Goal: Task Accomplishment & Management: Manage account settings

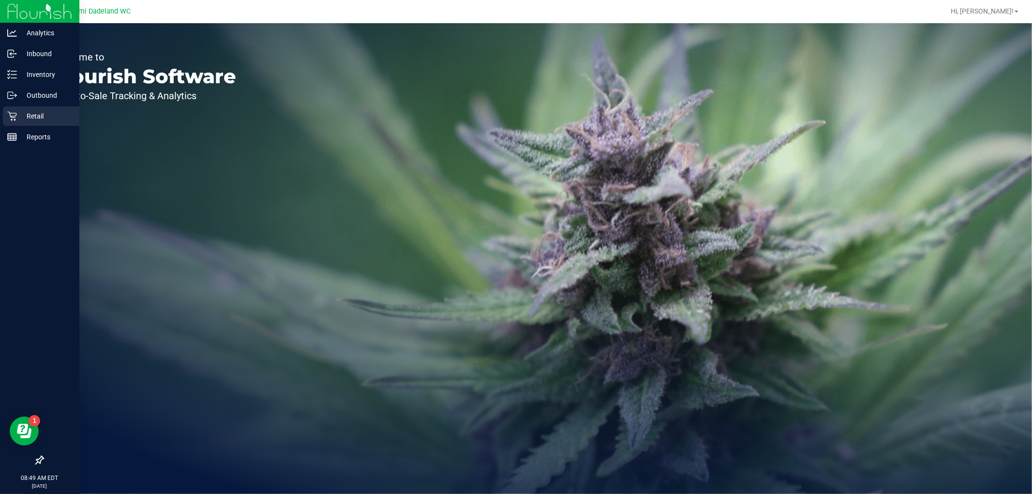
click at [29, 116] on p "Retail" at bounding box center [46, 116] width 58 height 12
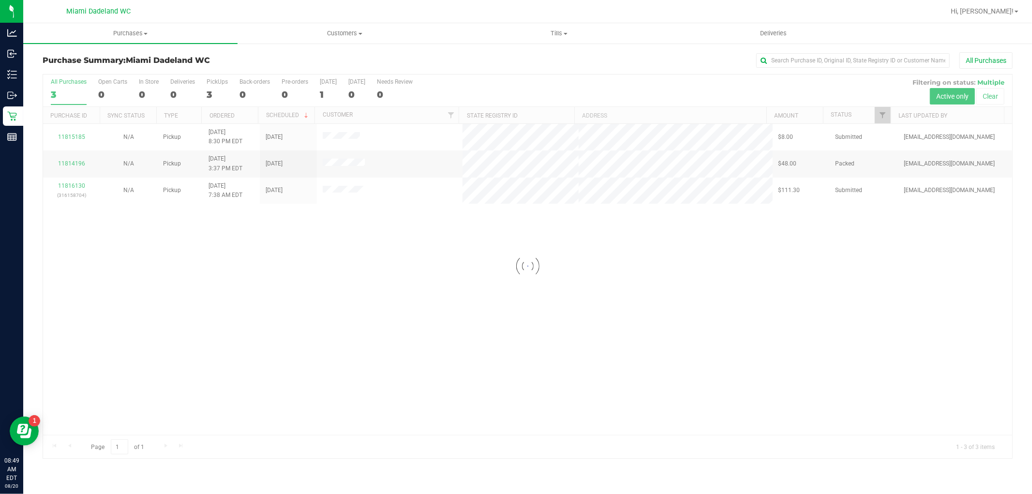
click at [436, 284] on div at bounding box center [527, 267] width 969 height 384
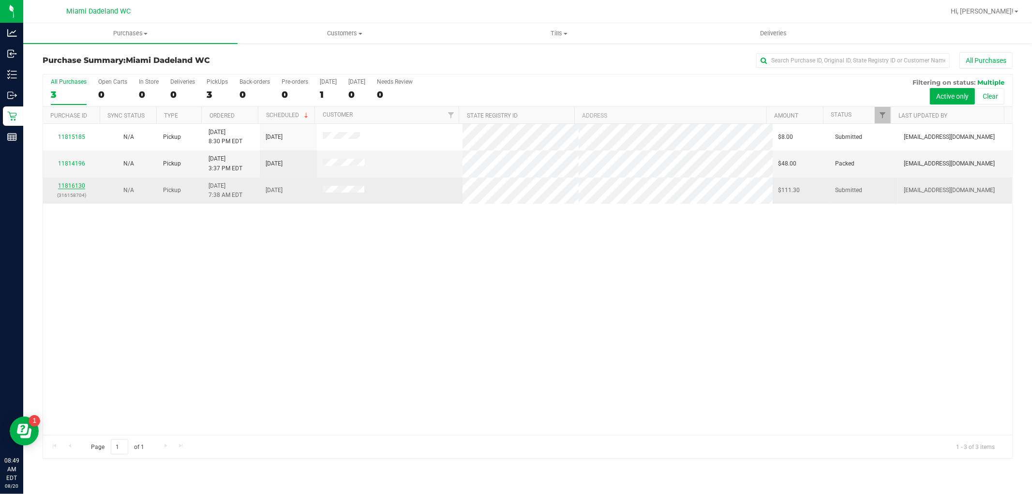
click at [74, 187] on link "11816130" at bounding box center [71, 185] width 27 height 7
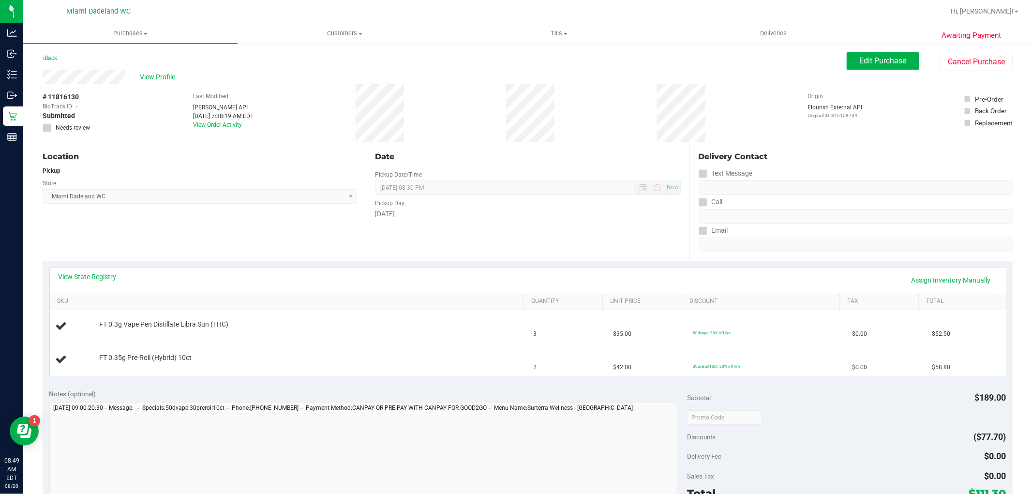
click at [170, 233] on div "Location Pickup Store Miami Dadeland WC Select Store Bonita Springs WC Boynton …" at bounding box center [204, 201] width 323 height 119
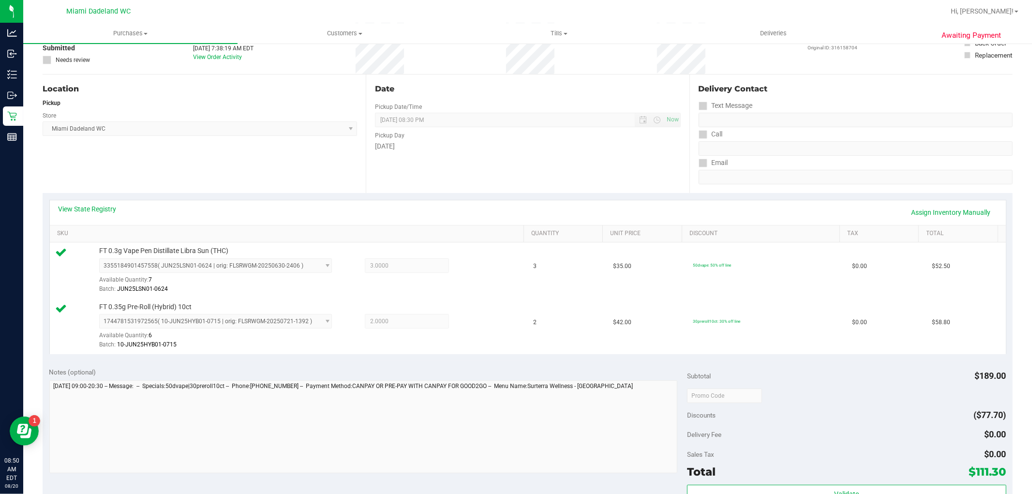
scroll to position [269, 0]
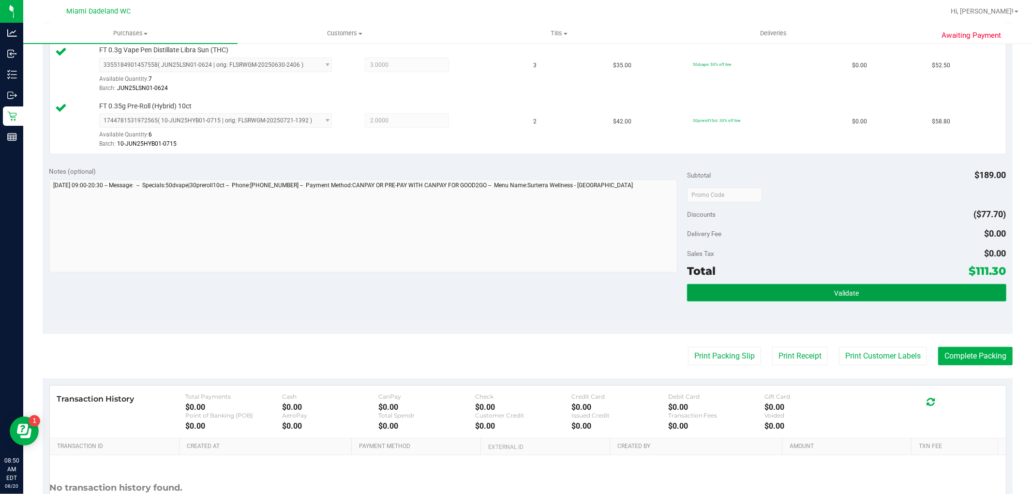
click at [815, 289] on button "Validate" at bounding box center [846, 292] width 319 height 17
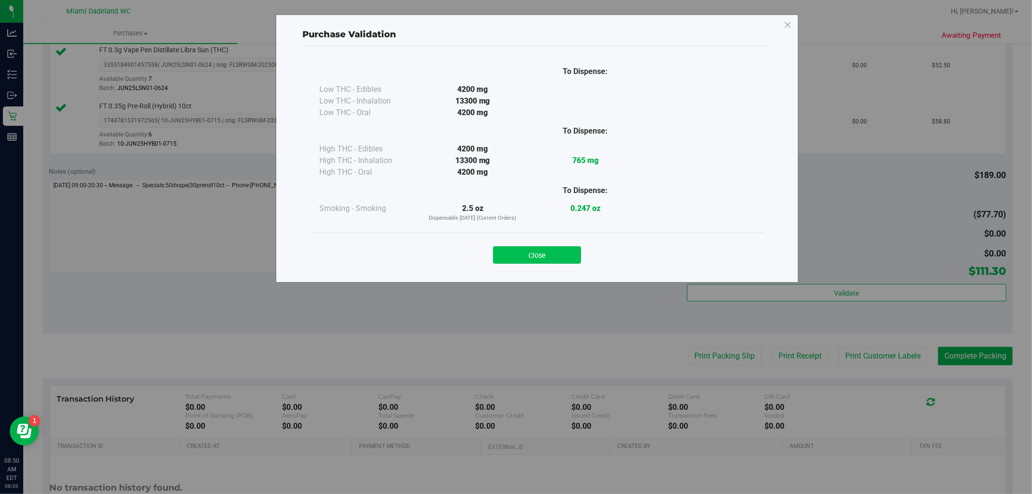
click at [536, 253] on button "Close" at bounding box center [537, 254] width 88 height 17
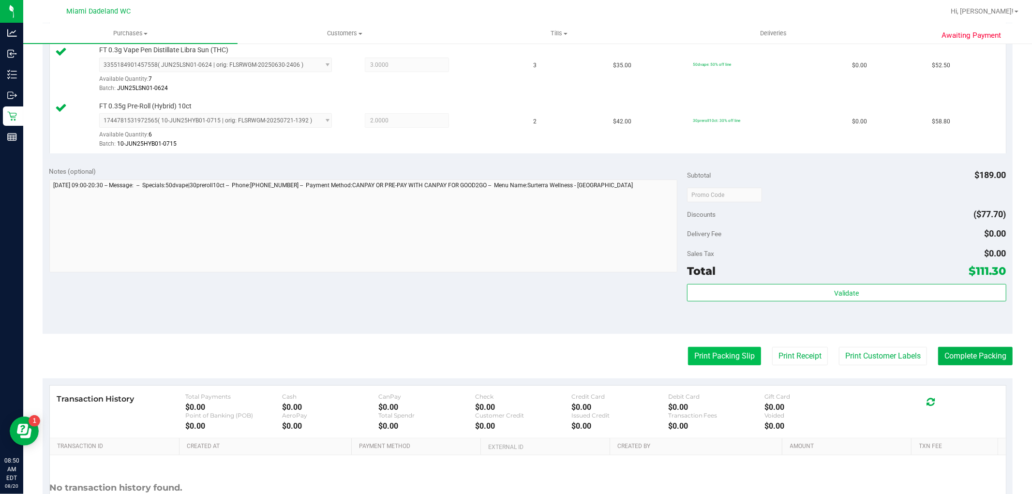
click at [695, 360] on button "Print Packing Slip" at bounding box center [724, 356] width 73 height 18
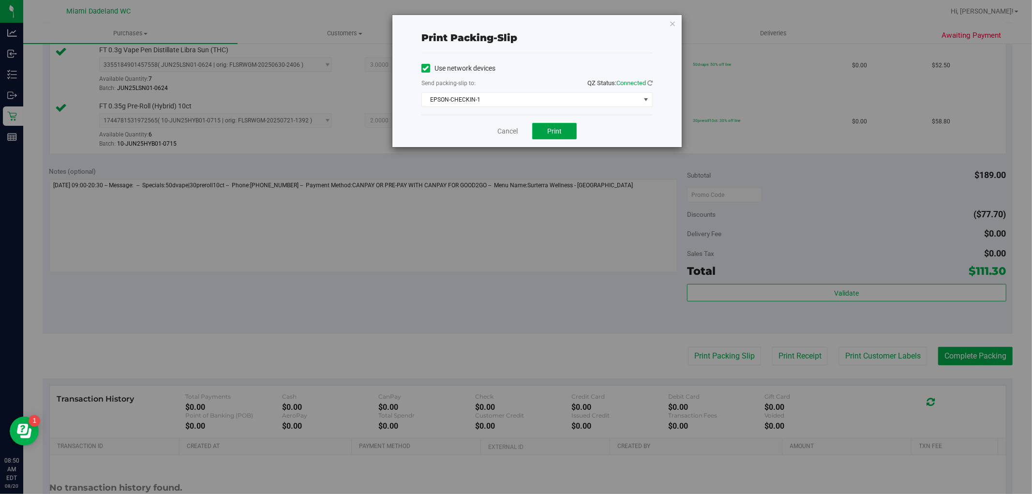
click at [561, 133] on span "Print" at bounding box center [554, 131] width 15 height 8
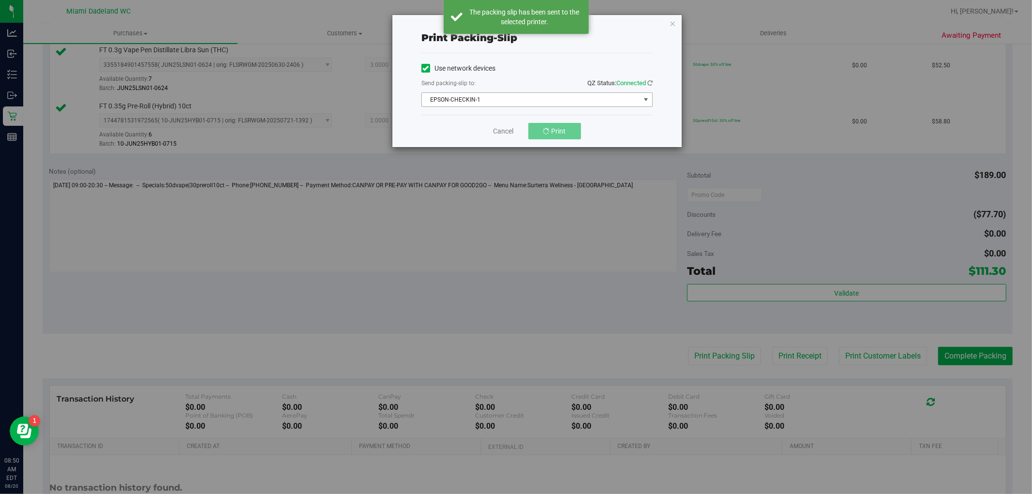
click at [501, 99] on span "EPSON-CHECKIN-1" at bounding box center [531, 100] width 218 height 14
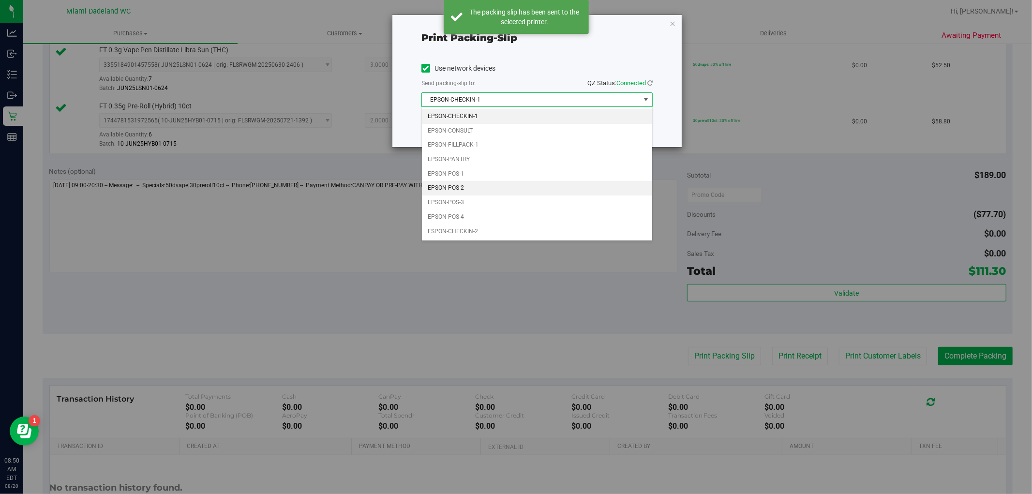
click at [463, 183] on li "EPSON-POS-2" at bounding box center [537, 188] width 230 height 15
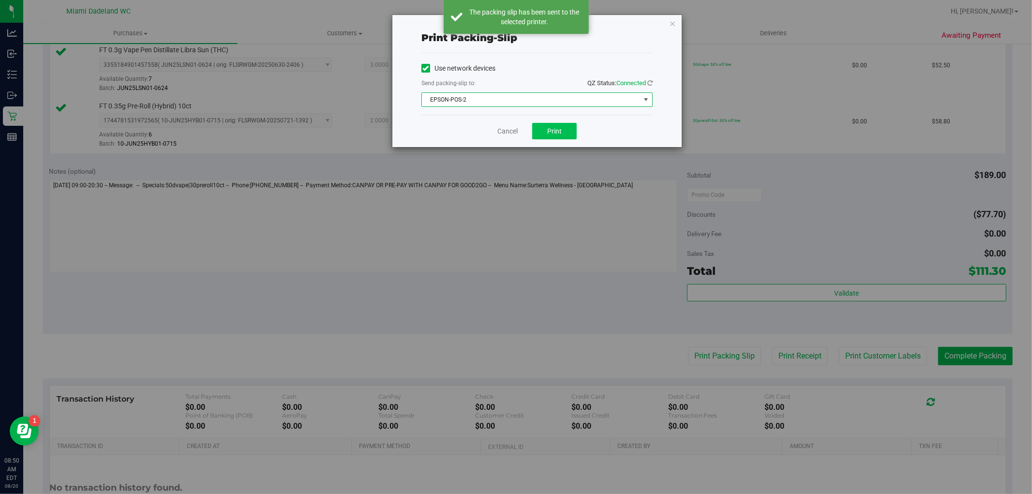
drag, startPoint x: 565, startPoint y: 139, endPoint x: 560, endPoint y: 137, distance: 5.7
click at [565, 140] on div "Cancel Print" at bounding box center [536, 131] width 231 height 32
click at [557, 129] on span "Print" at bounding box center [554, 131] width 15 height 8
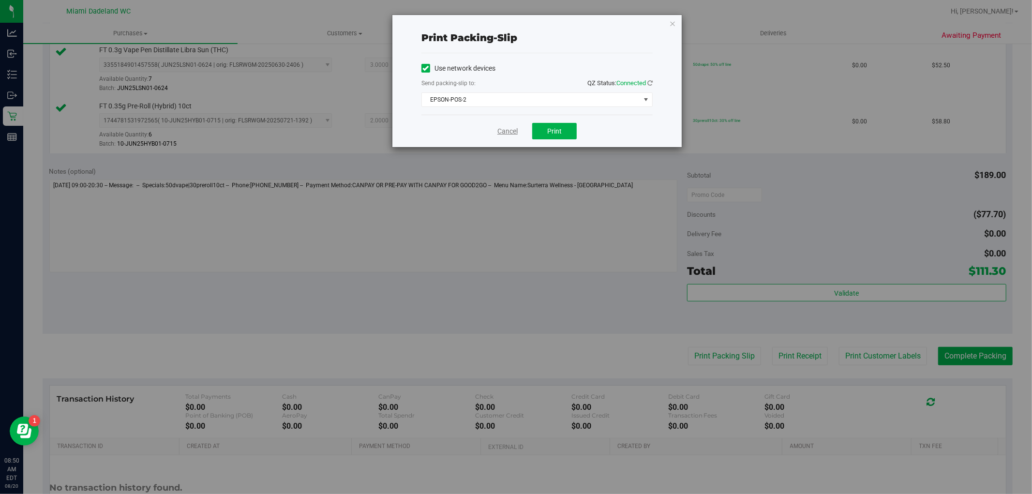
click at [501, 133] on link "Cancel" at bounding box center [507, 131] width 20 height 10
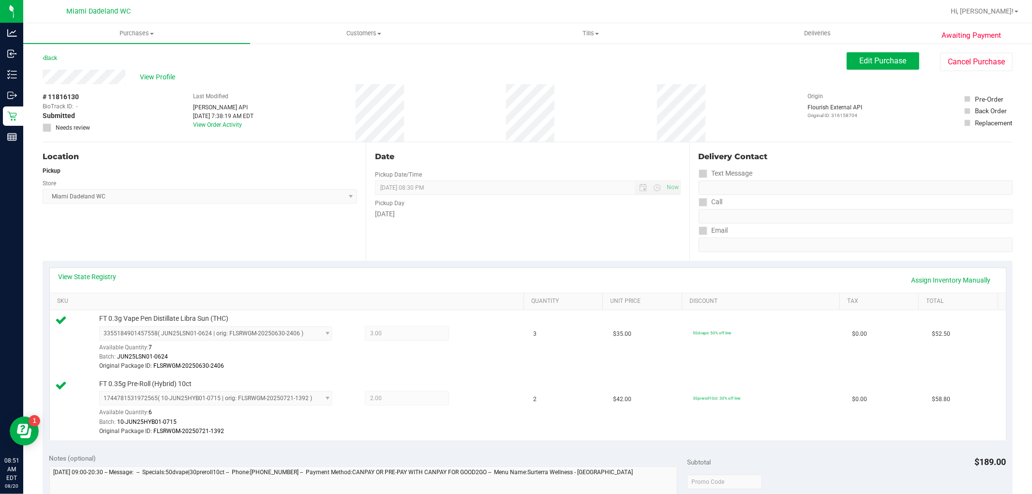
scroll to position [373, 0]
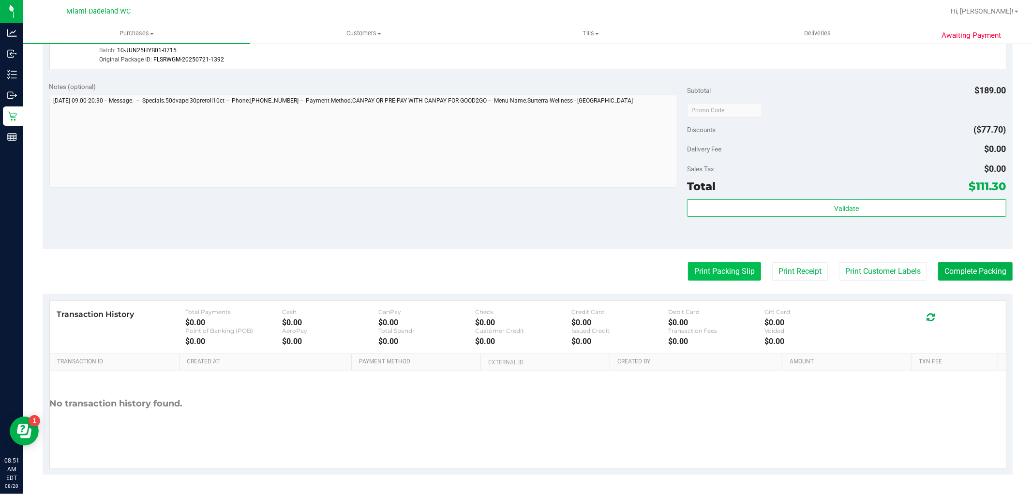
click at [723, 269] on button "Print Packing Slip" at bounding box center [724, 271] width 73 height 18
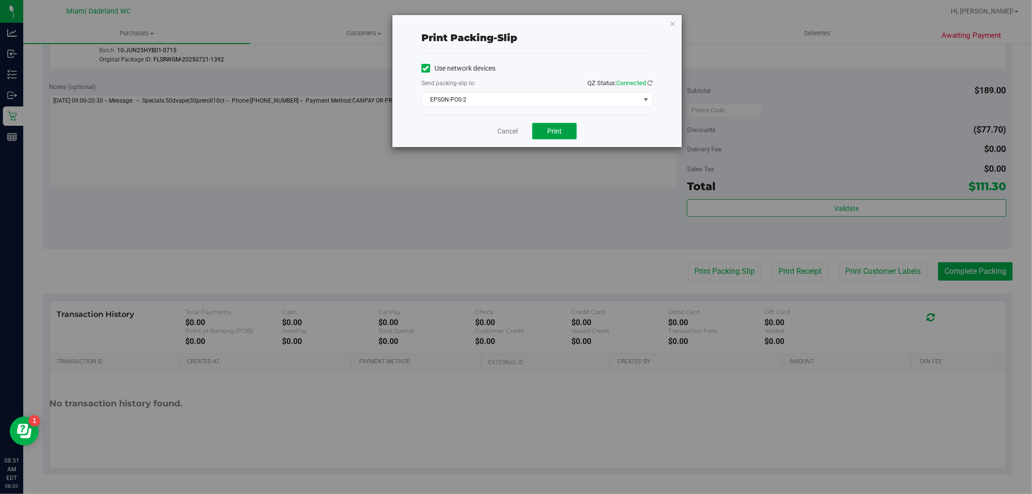
click at [548, 127] on span "Print" at bounding box center [554, 131] width 15 height 8
click at [499, 129] on link "Cancel" at bounding box center [507, 131] width 20 height 10
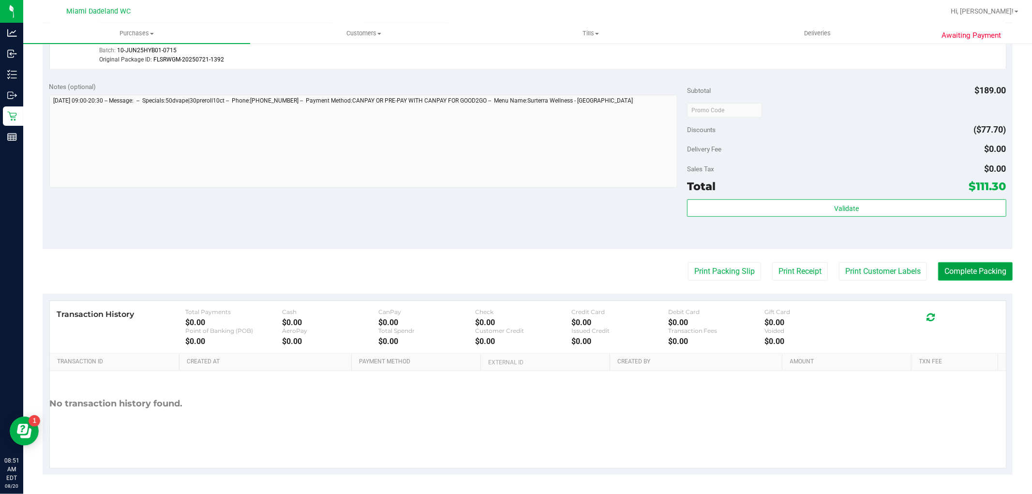
click at [983, 273] on button "Complete Packing" at bounding box center [975, 271] width 75 height 18
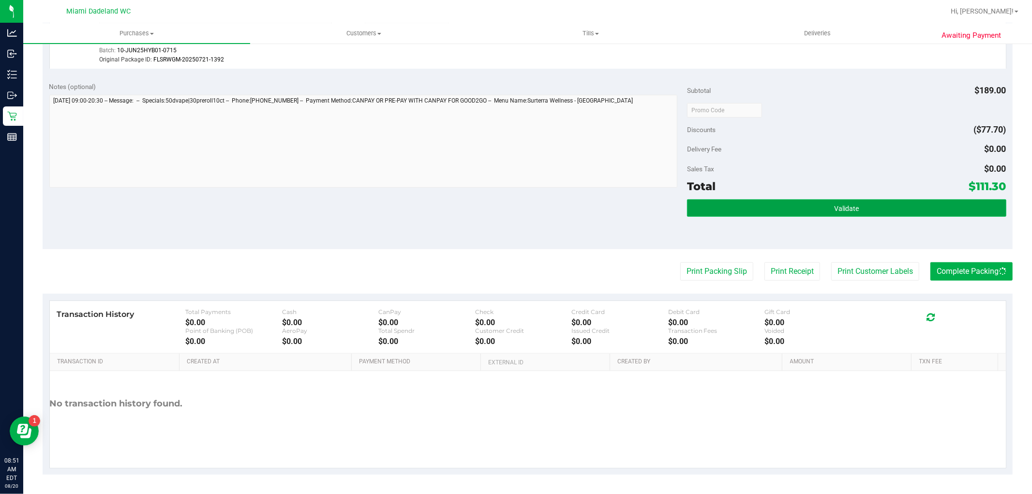
click at [930, 211] on button "Validate" at bounding box center [846, 207] width 319 height 17
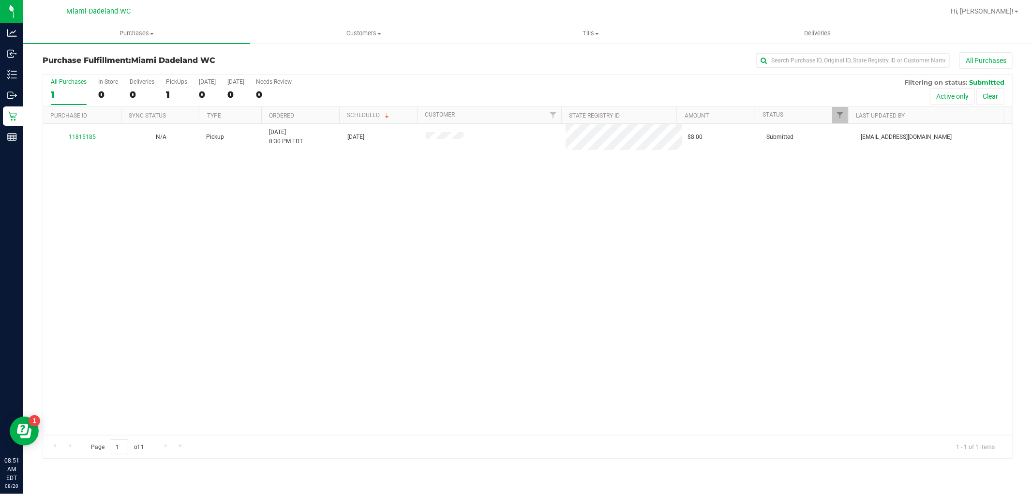
drag, startPoint x: 269, startPoint y: 254, endPoint x: 108, endPoint y: 165, distance: 184.1
click at [267, 254] on div "11815185 N/A Pickup 8/19/2025 8:30 PM EDT 8/23/2025 $8.00 Submitted tchamberlai…" at bounding box center [527, 279] width 969 height 311
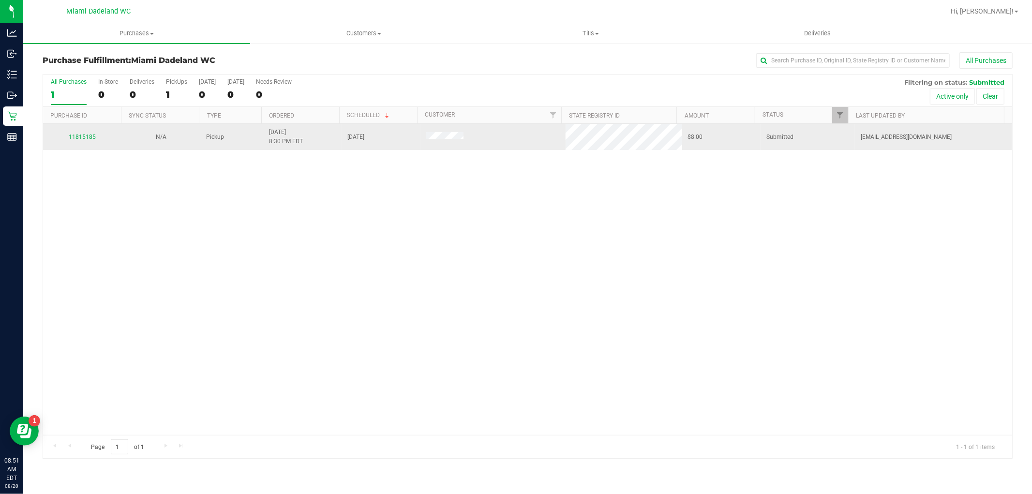
click at [90, 129] on td "11815185" at bounding box center [82, 137] width 78 height 26
click at [98, 137] on div "11815185" at bounding box center [82, 137] width 67 height 9
click at [84, 137] on link "11815185" at bounding box center [82, 137] width 27 height 7
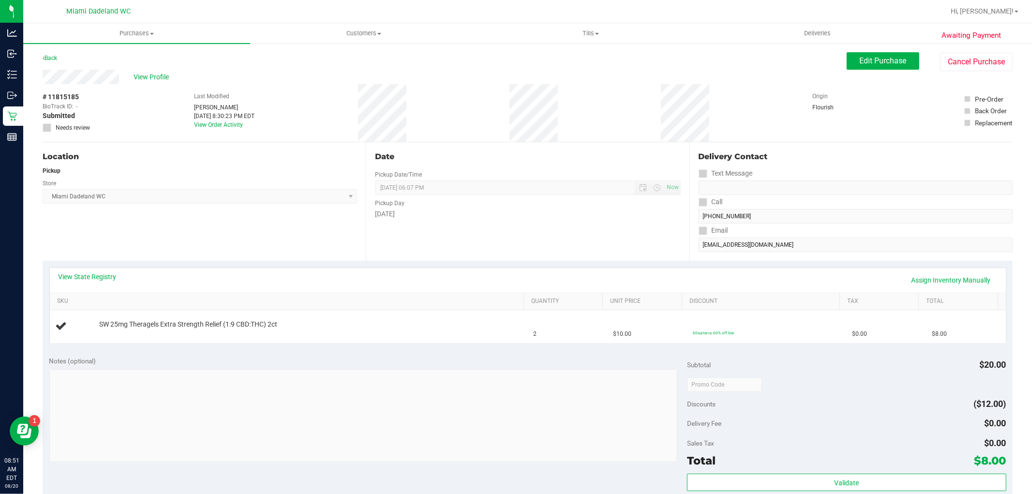
click at [545, 228] on div "Date Pickup Date/Time 08/23/2025 Now 08/23/2025 06:07 PM Now Pickup Day Saturday" at bounding box center [527, 201] width 323 height 119
click at [558, 274] on div "View State Registry Assign Inventory Manually" at bounding box center [528, 280] width 939 height 16
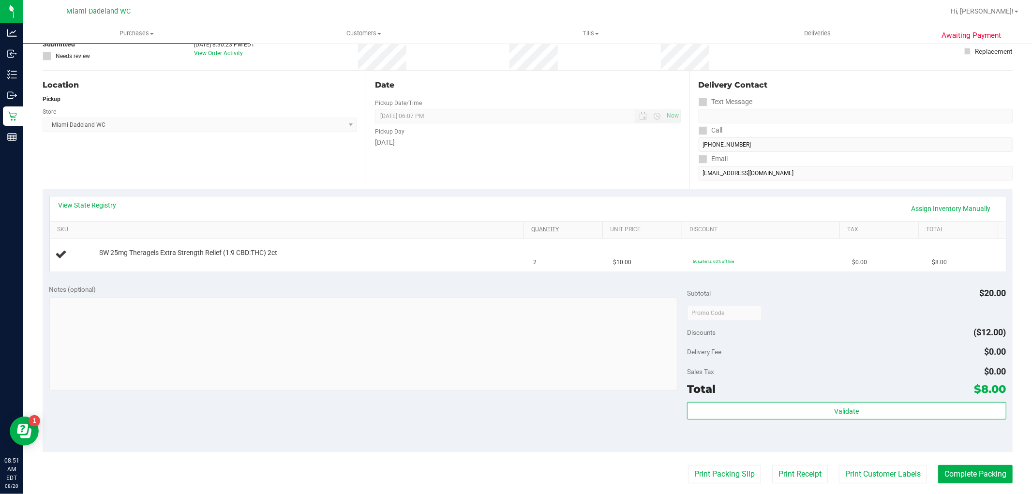
scroll to position [54, 0]
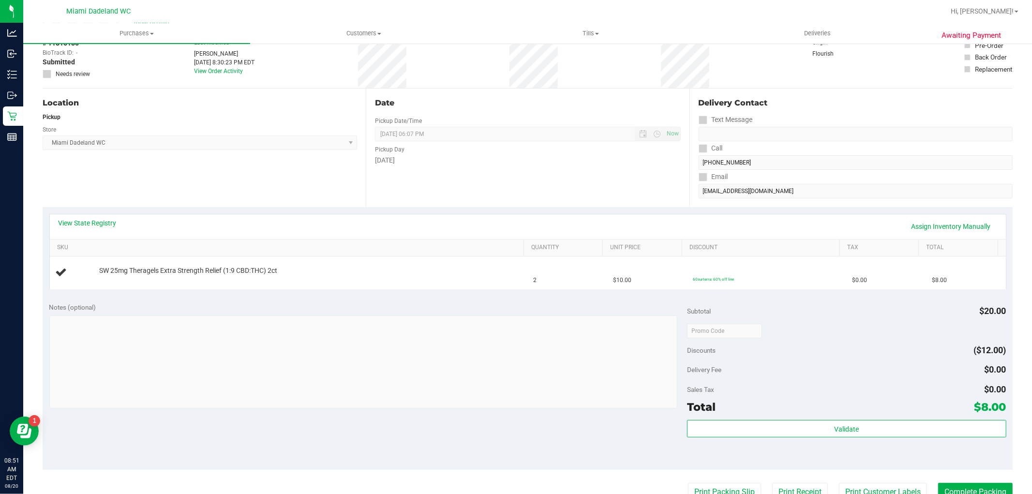
click at [628, 194] on div "Date Pickup Date/Time 08/23/2025 Now 08/23/2025 06:07 PM Now Pickup Day Saturday" at bounding box center [527, 148] width 323 height 119
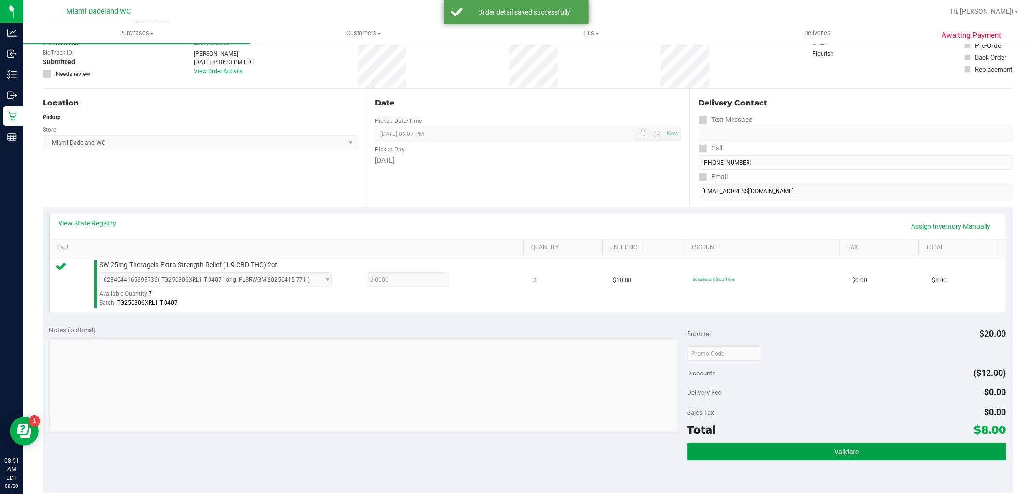
click at [850, 458] on button "Validate" at bounding box center [846, 451] width 319 height 17
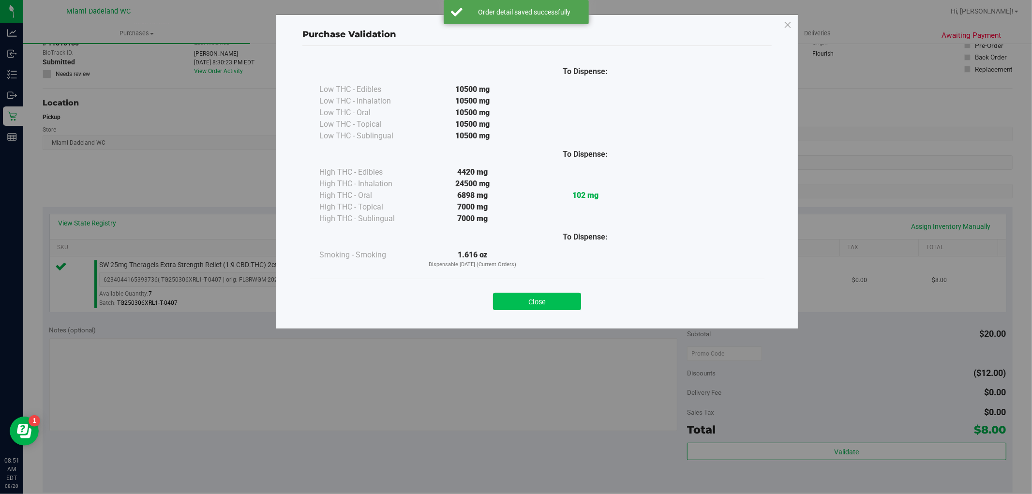
click at [550, 310] on button "Close" at bounding box center [537, 301] width 88 height 17
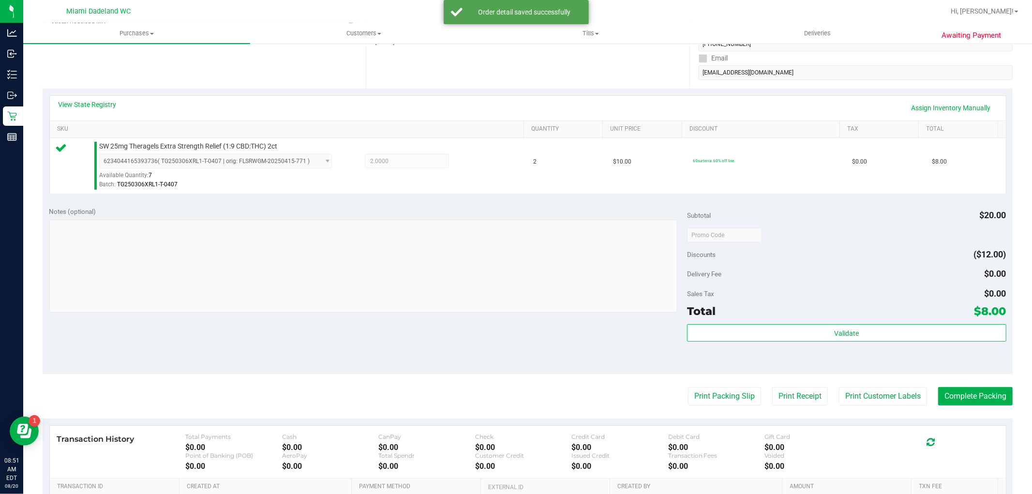
scroll to position [298, 0]
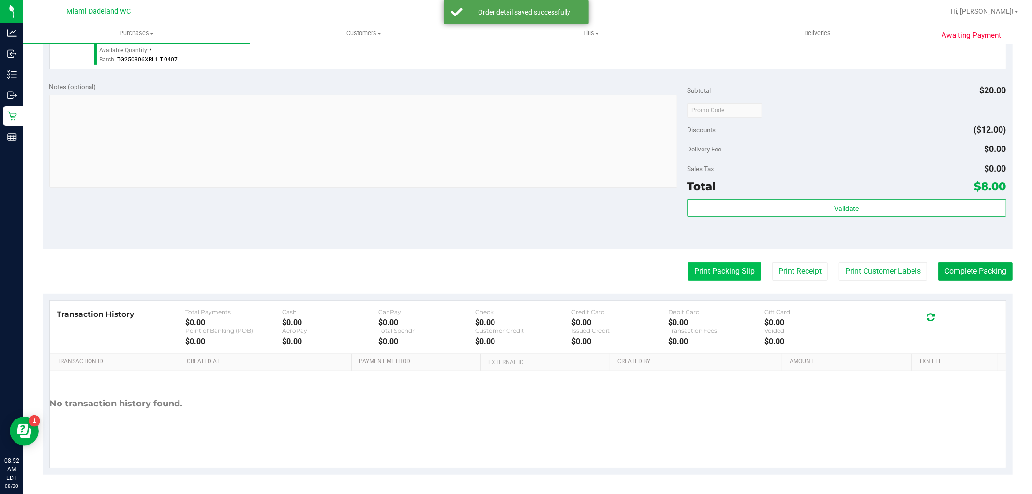
click at [744, 262] on button "Print Packing Slip" at bounding box center [724, 271] width 73 height 18
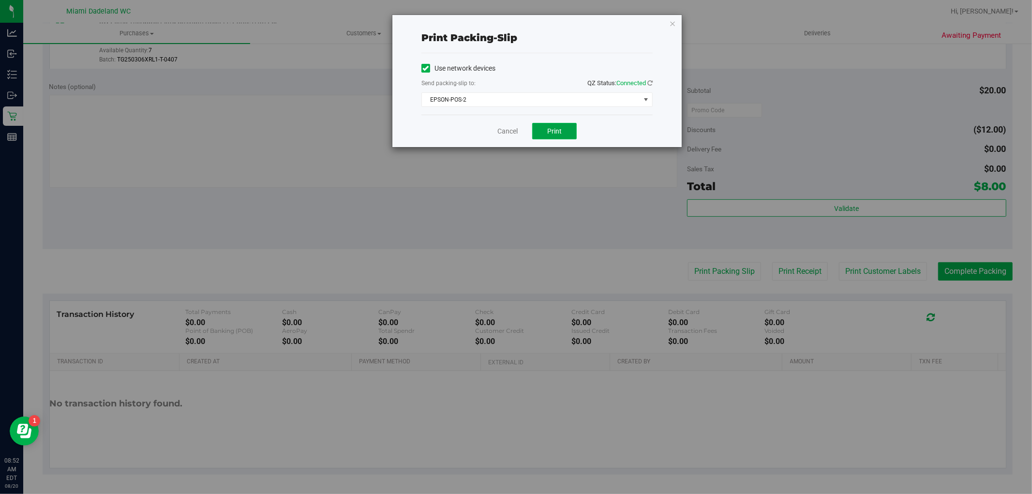
click at [567, 127] on button "Print" at bounding box center [554, 131] width 45 height 16
click at [512, 131] on link "Cancel" at bounding box center [507, 131] width 20 height 10
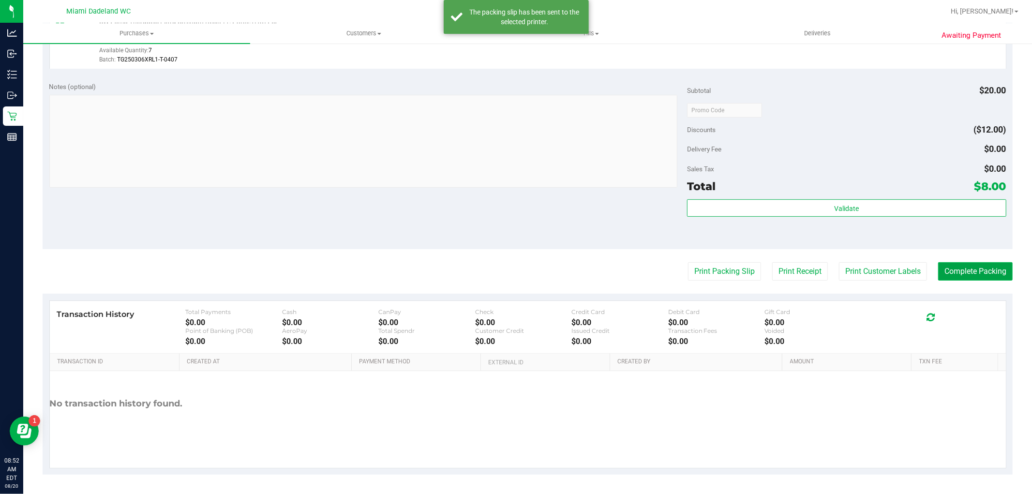
click at [976, 280] on button "Complete Packing" at bounding box center [975, 271] width 75 height 18
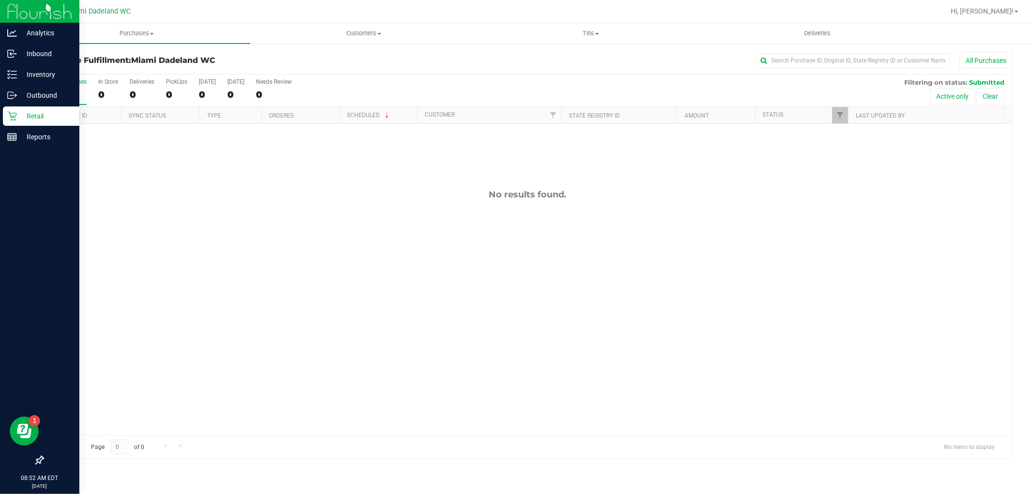
click at [22, 117] on p "Retail" at bounding box center [46, 116] width 58 height 12
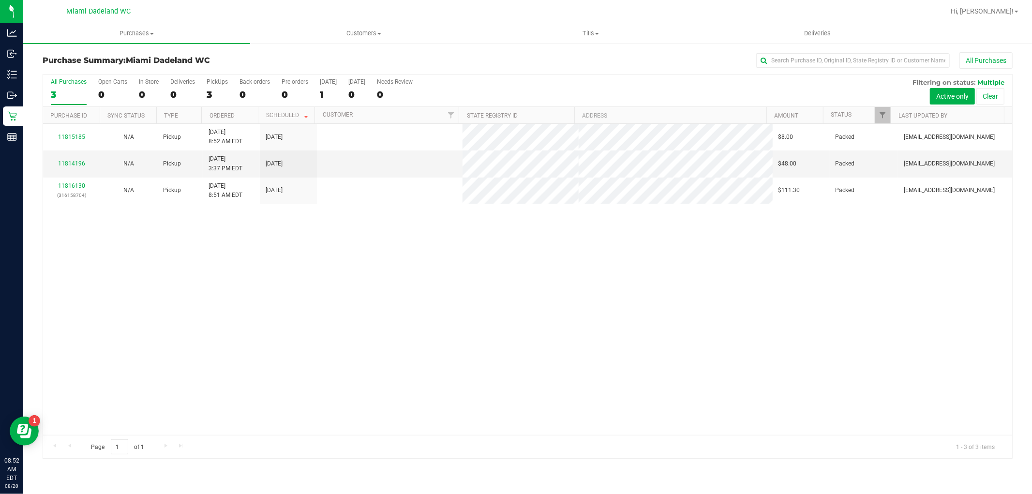
click at [900, 282] on div "11815185 N/A Pickup 8/20/2025 8:52 AM EDT 8/23/2025 $8.00 Packed abourraine@liv…" at bounding box center [527, 279] width 969 height 311
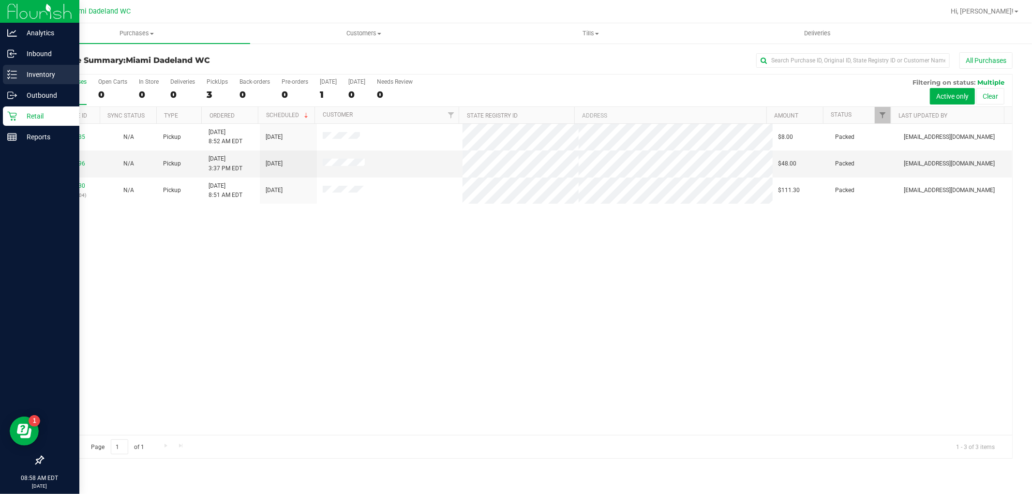
click at [33, 74] on p "Inventory" at bounding box center [46, 75] width 58 height 12
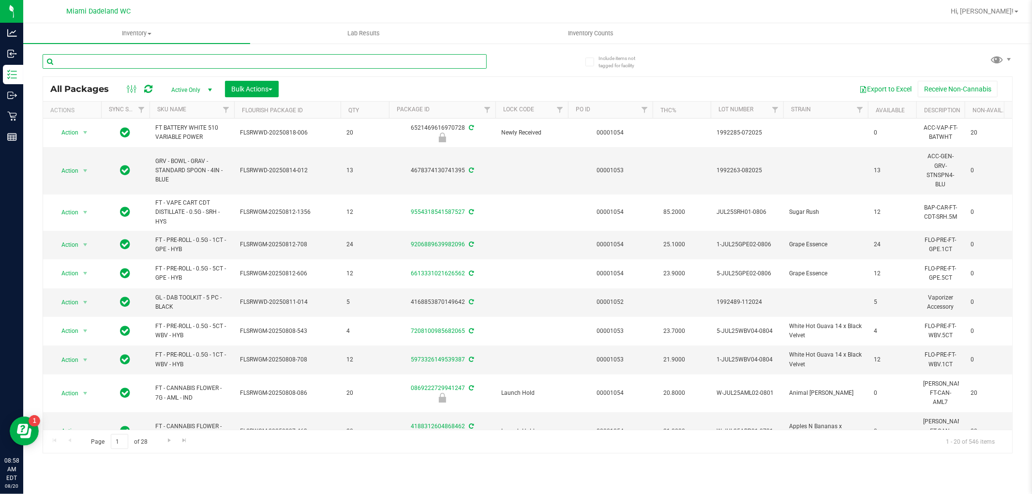
click at [198, 64] on input "text" at bounding box center [265, 61] width 444 height 15
paste input "FEB25DBR01B-0210"
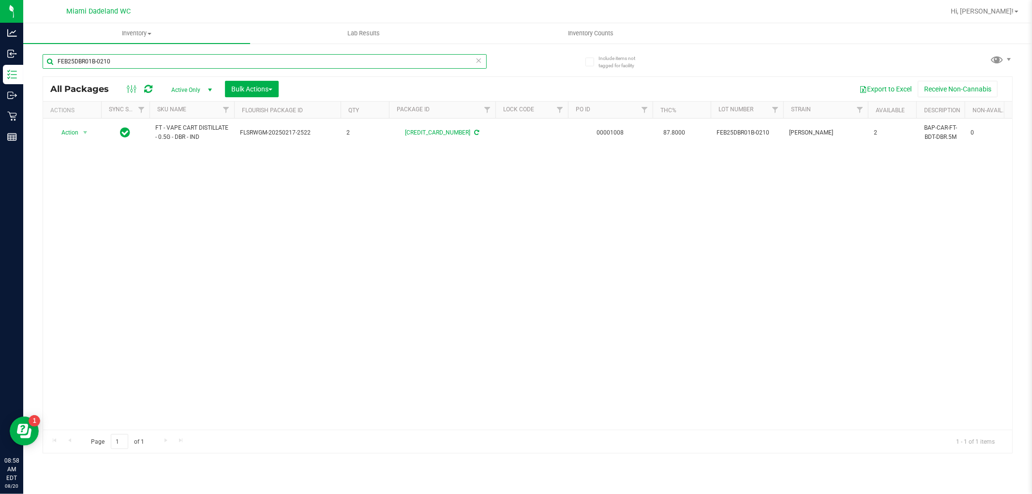
type input "FEB25DBR01B-0210"
click at [224, 160] on div "Action Action Adjust qty Create package Edit attributes Global inventory Locate…" at bounding box center [527, 274] width 969 height 311
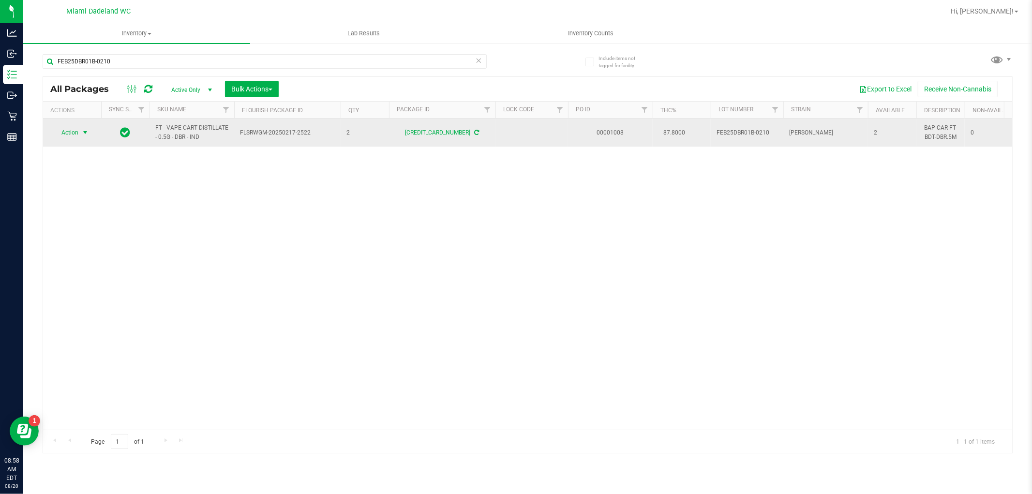
click at [68, 134] on span "Action" at bounding box center [66, 133] width 26 height 14
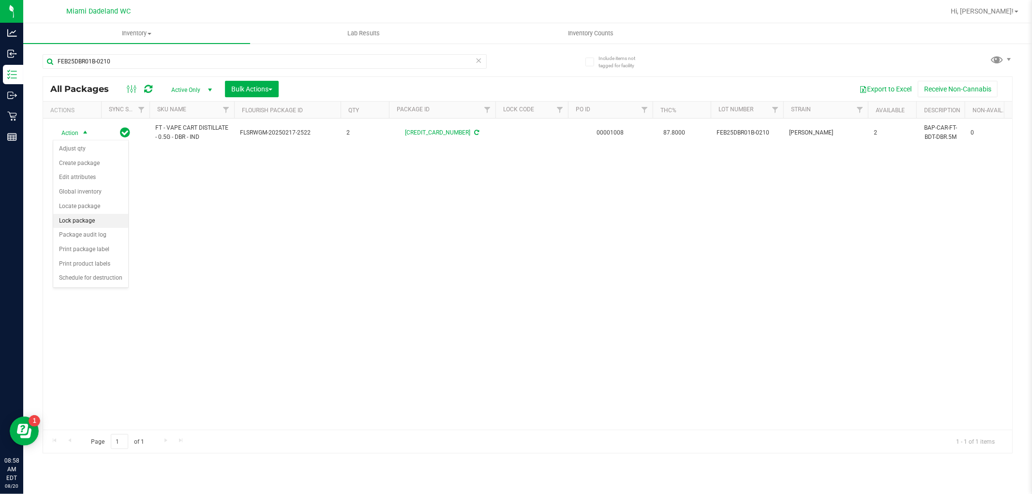
click at [97, 224] on li "Lock package" at bounding box center [90, 221] width 75 height 15
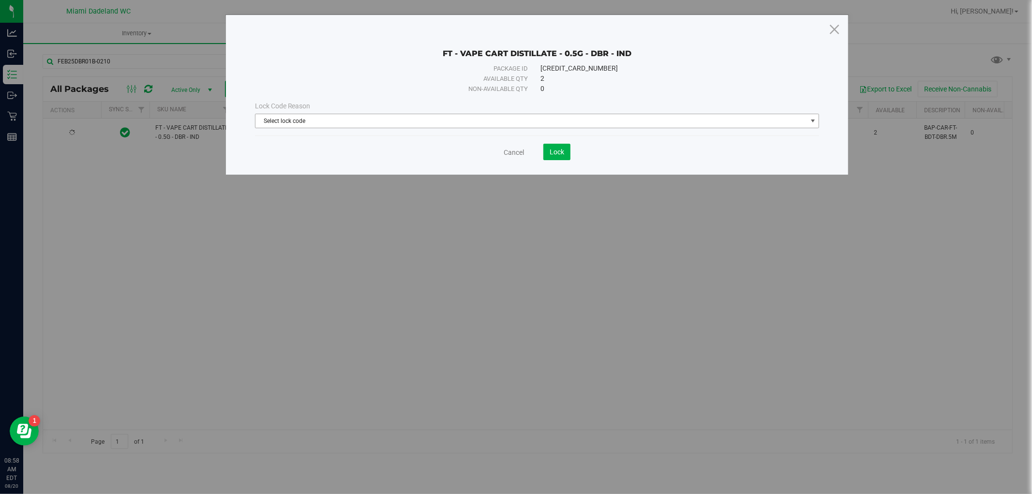
click at [541, 117] on span "Select lock code" at bounding box center [532, 121] width 552 height 14
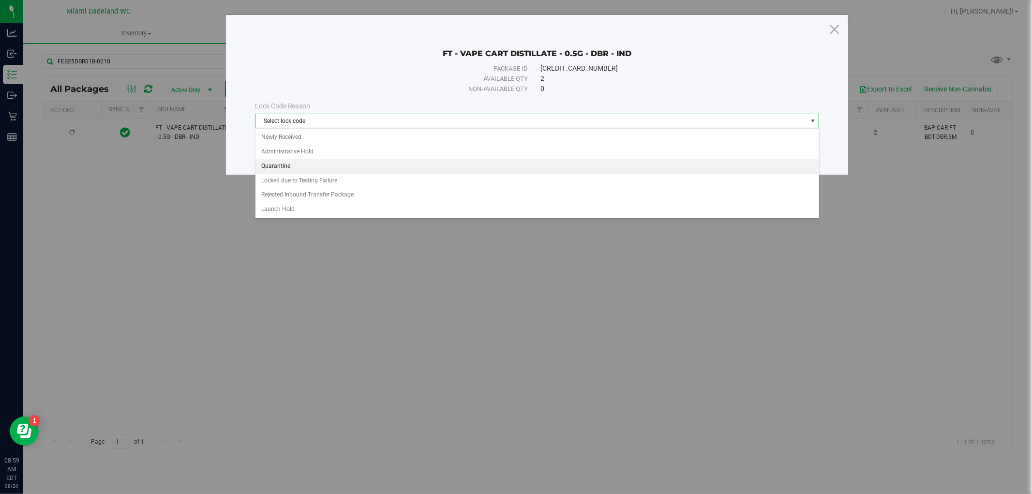
click at [355, 163] on li "Quarantine" at bounding box center [538, 166] width 564 height 15
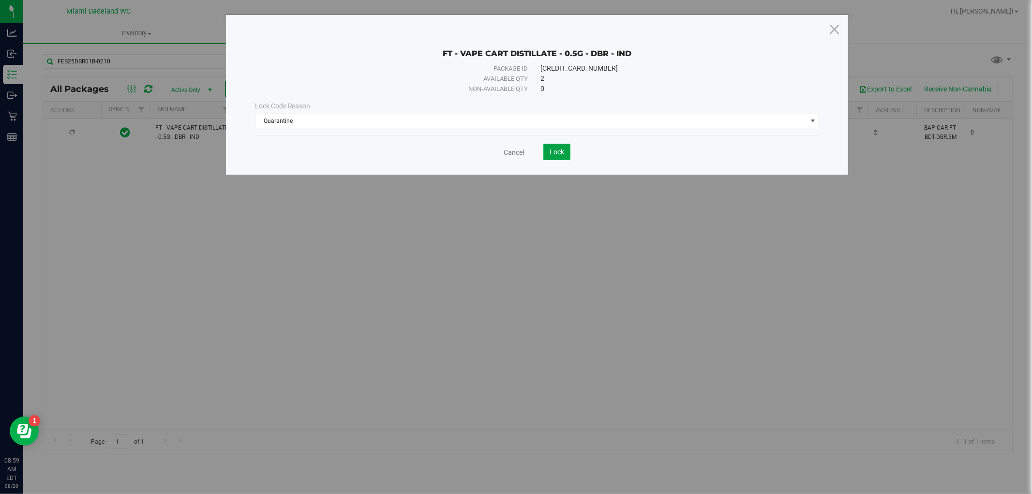
click at [556, 152] on span "Lock" at bounding box center [557, 152] width 15 height 8
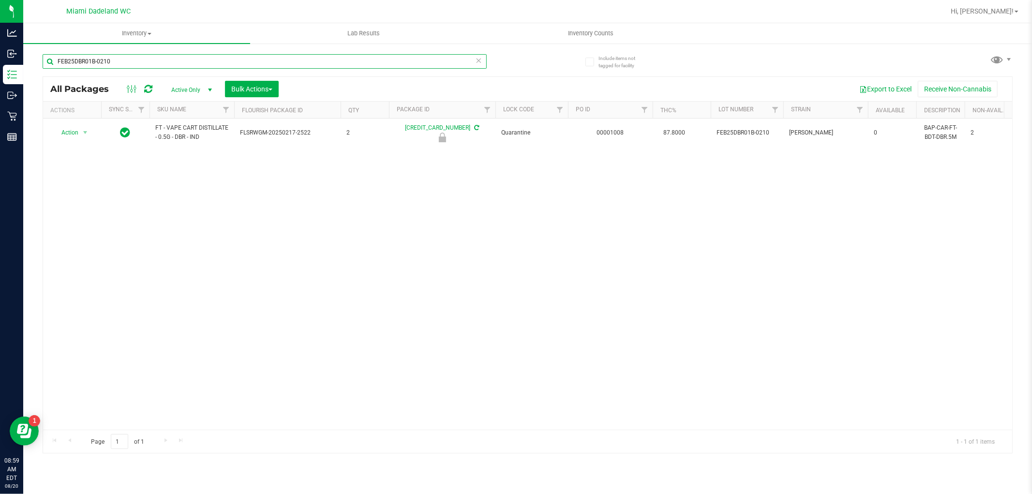
click at [361, 59] on input "FEB25DBR01B-0210" at bounding box center [265, 61] width 444 height 15
paste input "SBC01-0218"
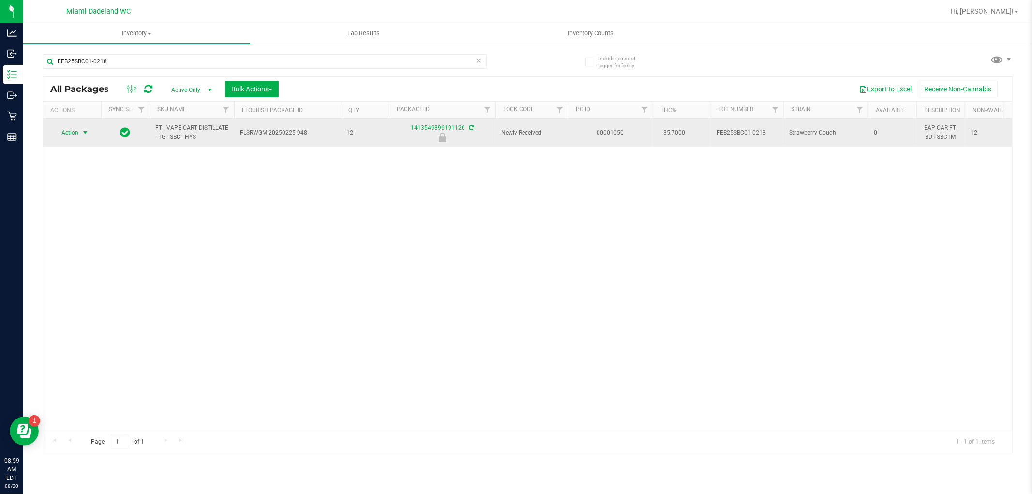
click at [78, 134] on span "Action" at bounding box center [66, 133] width 26 height 14
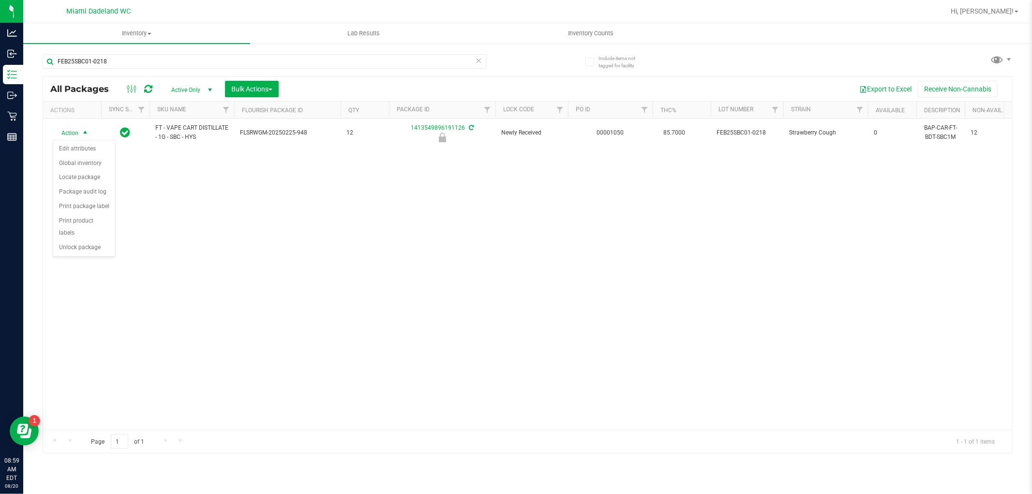
drag, startPoint x: 72, startPoint y: 250, endPoint x: 197, endPoint y: 236, distance: 126.6
click at [197, 236] on body "Analytics Inbound Inventory Outbound Retail Reports 08:59 AM EDT 08/20/2025 08/…" at bounding box center [516, 247] width 1032 height 494
click at [170, 206] on div "Action Action Edit attributes Global inventory Locate package Package audit log…" at bounding box center [527, 274] width 969 height 311
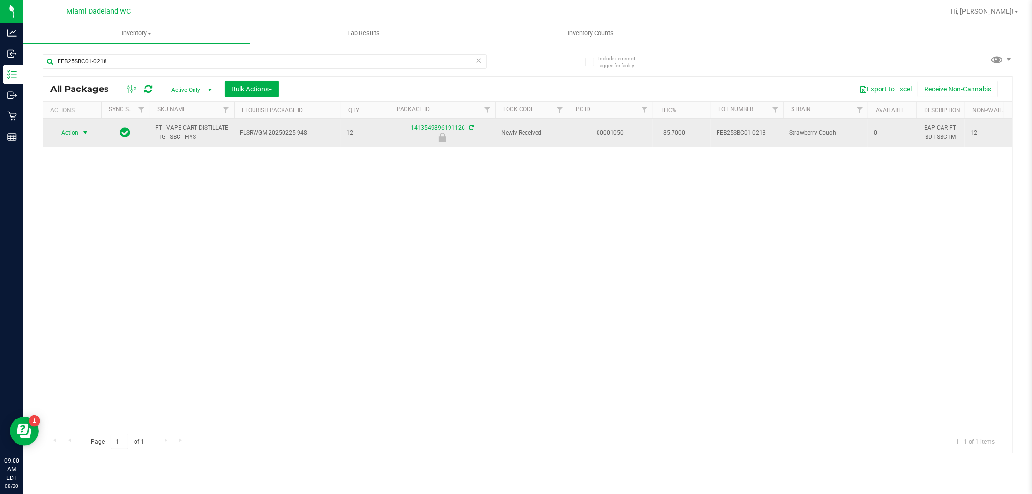
click at [68, 131] on span "Action" at bounding box center [66, 133] width 26 height 14
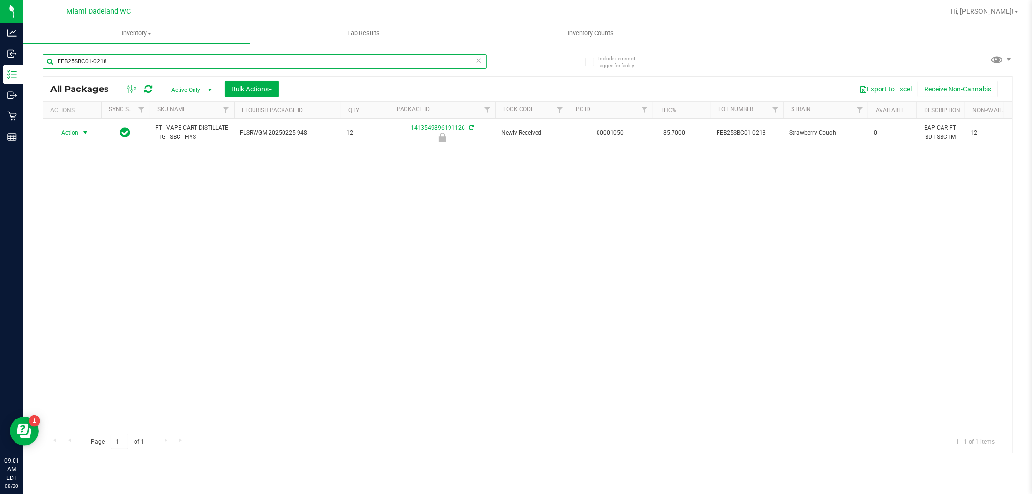
click at [335, 60] on input "FEB25SBC01-0218" at bounding box center [265, 61] width 444 height 15
paste input "SEP23BZK03B-0926"
type input "SEP23BZK03B-0926"
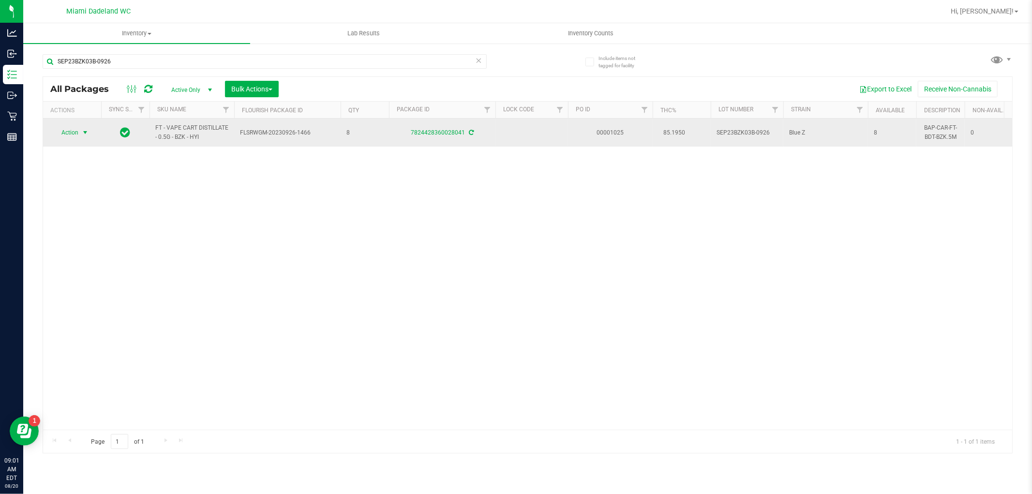
click at [70, 131] on span "Action" at bounding box center [66, 133] width 26 height 14
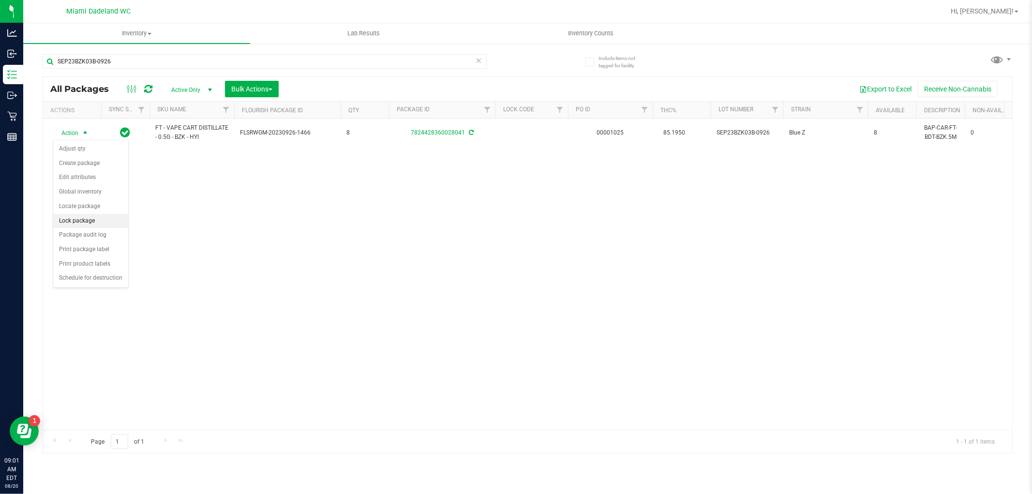
click at [81, 220] on li "Lock package" at bounding box center [90, 221] width 75 height 15
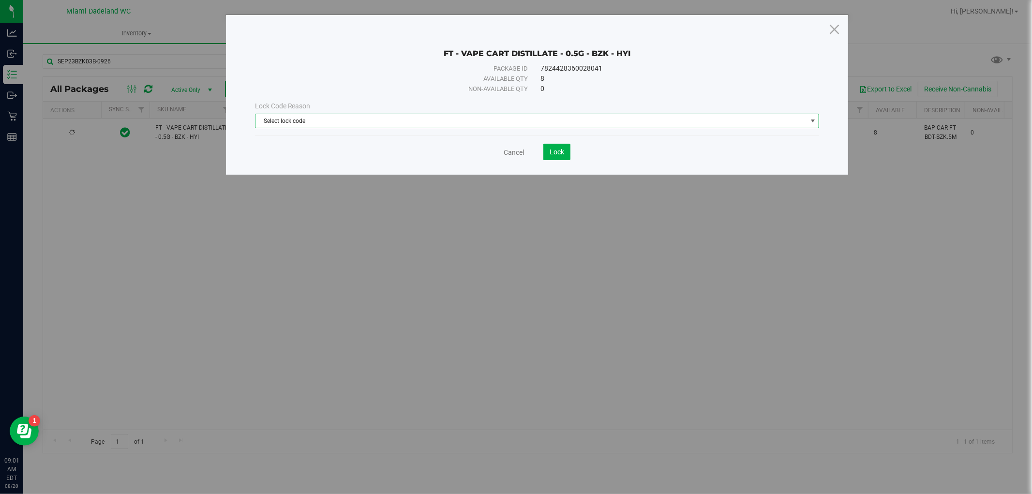
click at [499, 122] on span "Select lock code" at bounding box center [532, 121] width 552 height 14
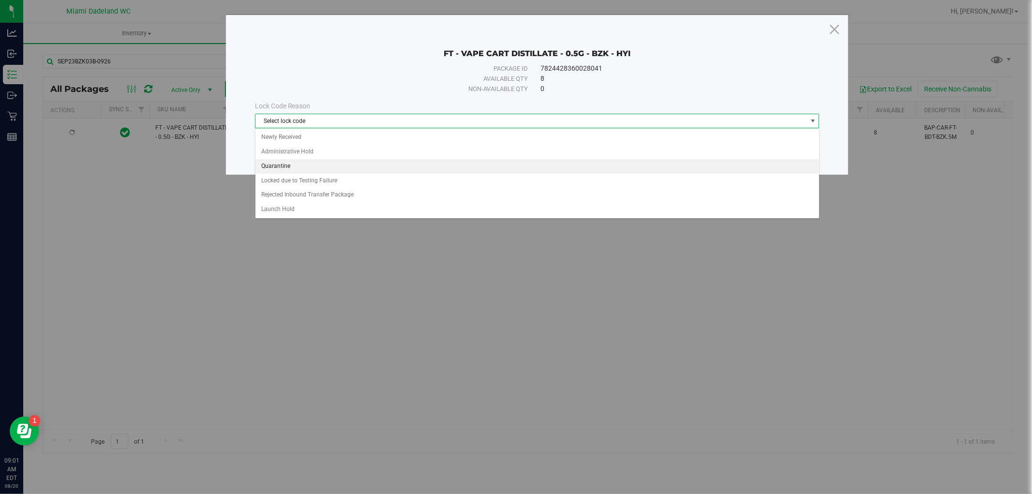
click at [281, 161] on li "Quarantine" at bounding box center [538, 166] width 564 height 15
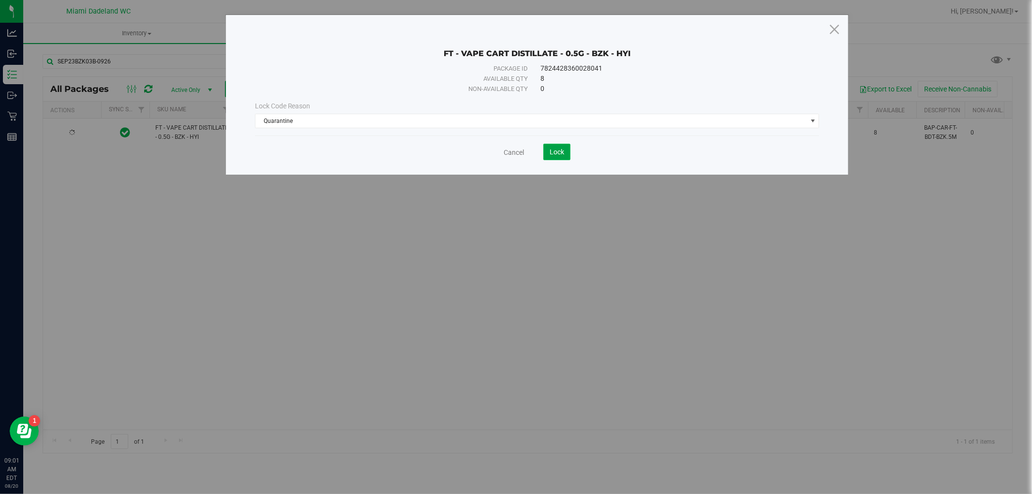
click at [557, 149] on span "Lock" at bounding box center [557, 152] width 15 height 8
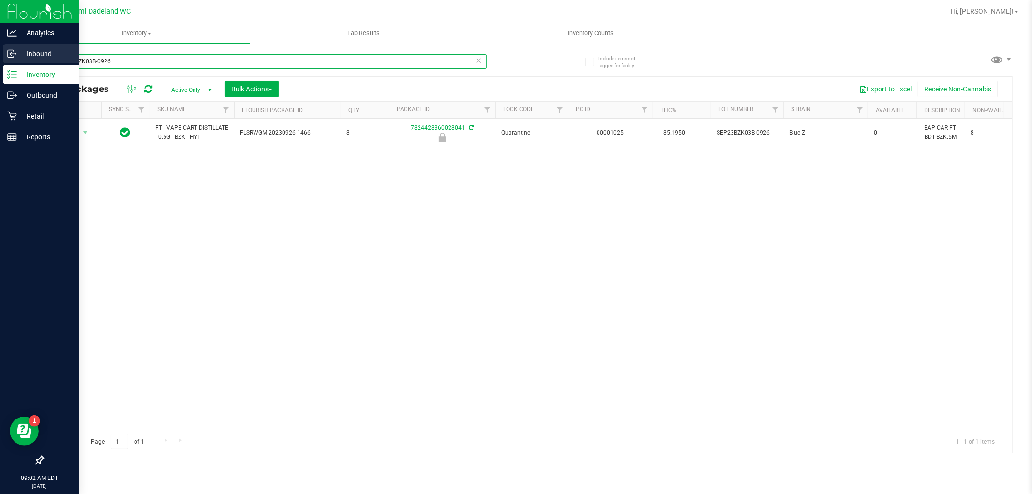
drag, startPoint x: 0, startPoint y: 57, endPoint x: 15, endPoint y: 52, distance: 15.8
click at [0, 56] on div "Analytics Inbound Inventory Outbound Retail Reports 09:02 AM EDT 08/20/2025 08/…" at bounding box center [516, 247] width 1032 height 494
type input "bzk"
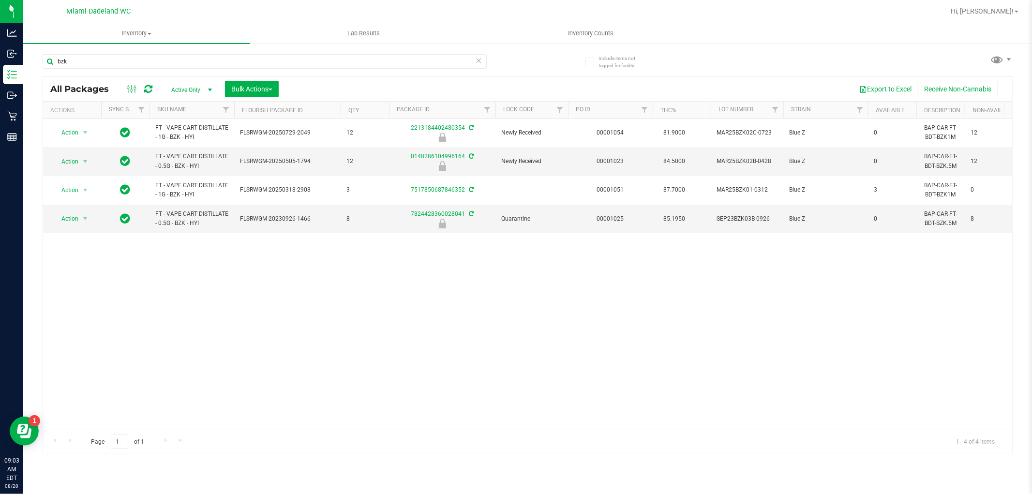
click at [307, 296] on div "Action Action Edit attributes Global inventory Locate package Package audit log…" at bounding box center [527, 274] width 969 height 311
click at [80, 221] on span "select" at bounding box center [85, 219] width 12 height 14
click at [352, 247] on div "Action Action Edit attributes Global inventory Locate package Package audit log…" at bounding box center [527, 274] width 969 height 311
click at [71, 157] on span "Action" at bounding box center [66, 162] width 26 height 14
click at [84, 277] on li "Unlock package" at bounding box center [84, 277] width 62 height 15
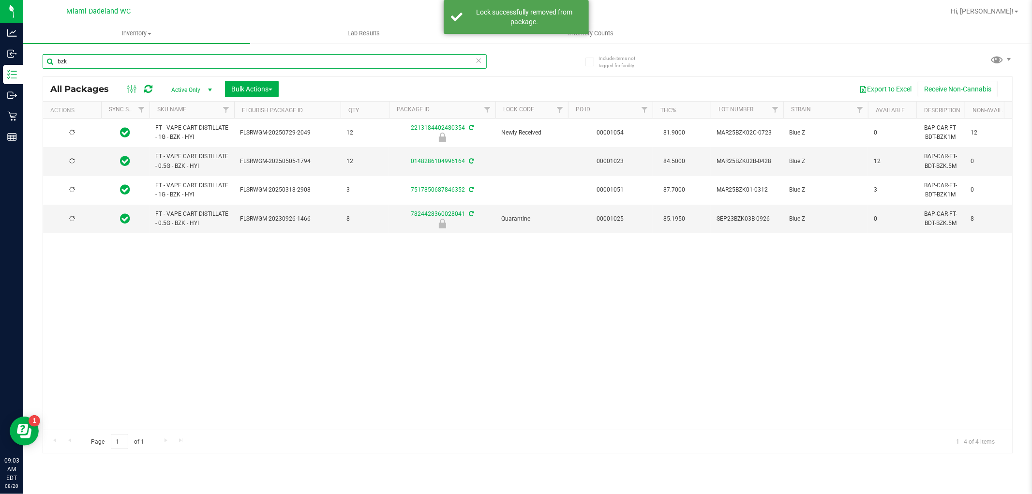
click at [220, 63] on input "bzk" at bounding box center [265, 61] width 444 height 15
type input "sbc"
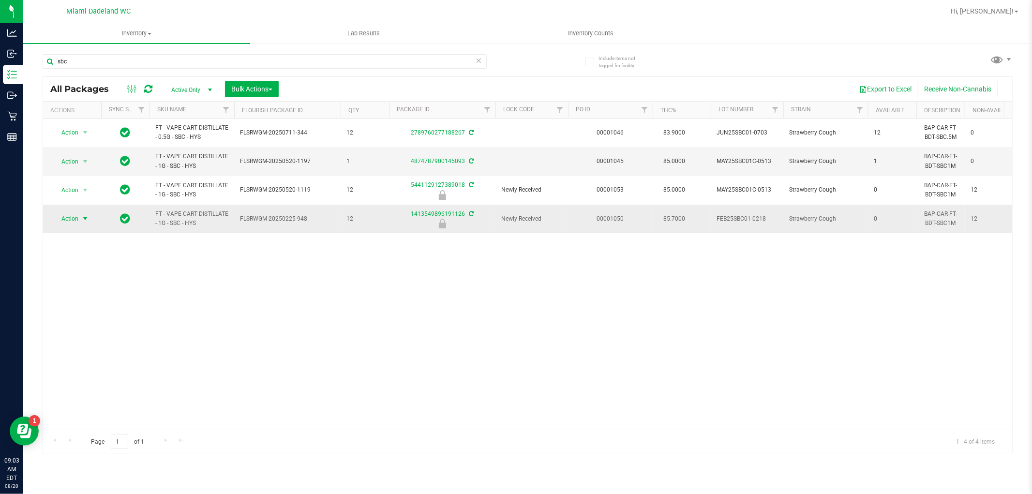
click at [65, 218] on span "Action" at bounding box center [66, 219] width 26 height 14
click at [76, 218] on span "Action" at bounding box center [66, 219] width 26 height 14
click at [92, 332] on li "Unlock package" at bounding box center [84, 334] width 62 height 15
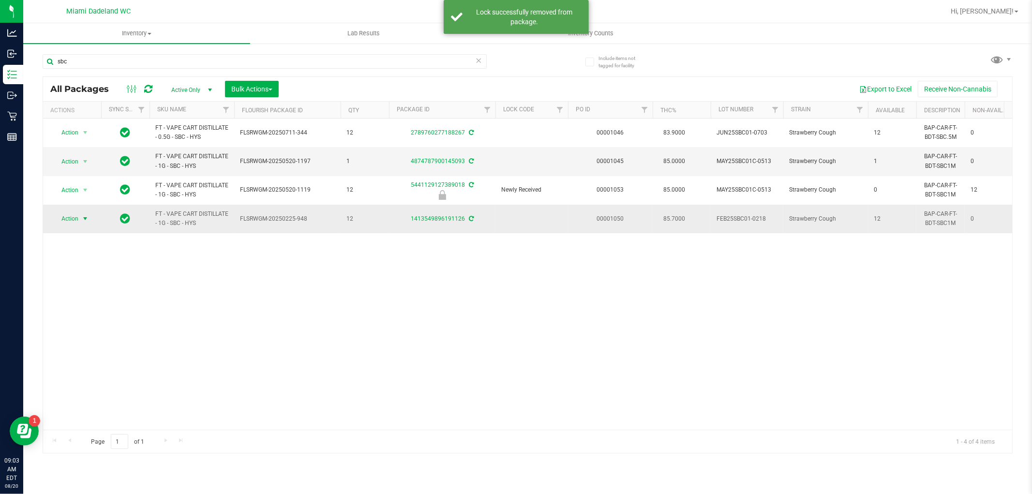
click at [81, 216] on span "select" at bounding box center [85, 219] width 8 height 8
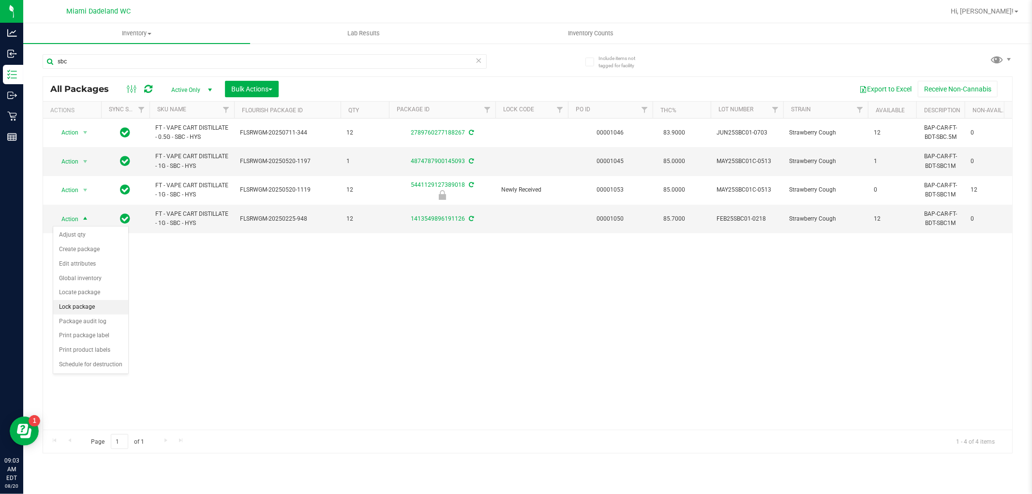
click at [98, 306] on li "Lock package" at bounding box center [90, 307] width 75 height 15
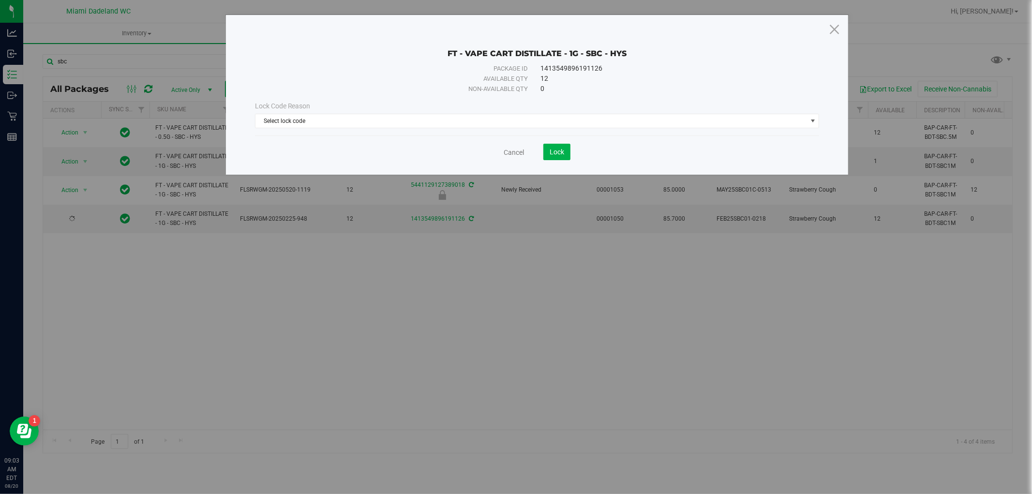
click at [516, 112] on div "Lock Code Reason Select lock code Select lock code Newly Received Administrativ…" at bounding box center [537, 114] width 579 height 27
click at [517, 119] on span "Select lock code" at bounding box center [532, 121] width 552 height 14
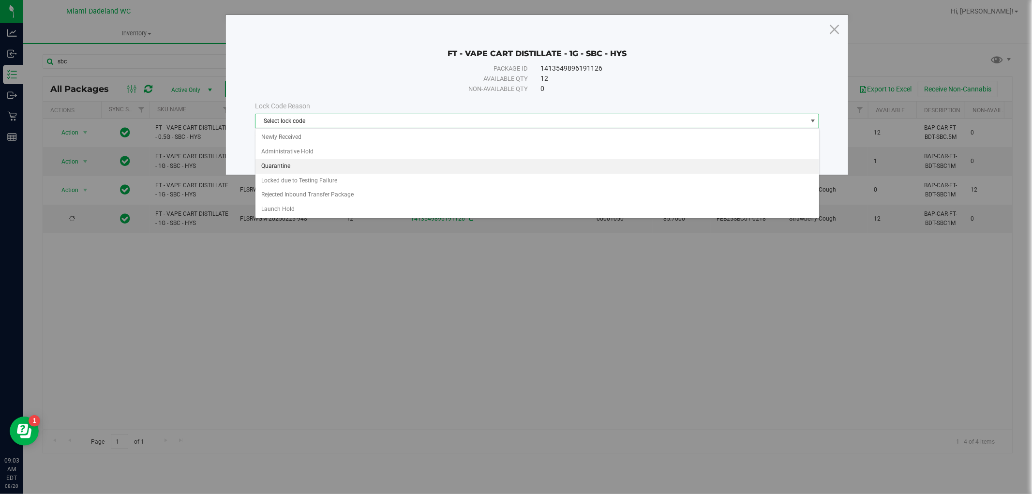
click at [417, 170] on li "Quarantine" at bounding box center [538, 166] width 564 height 15
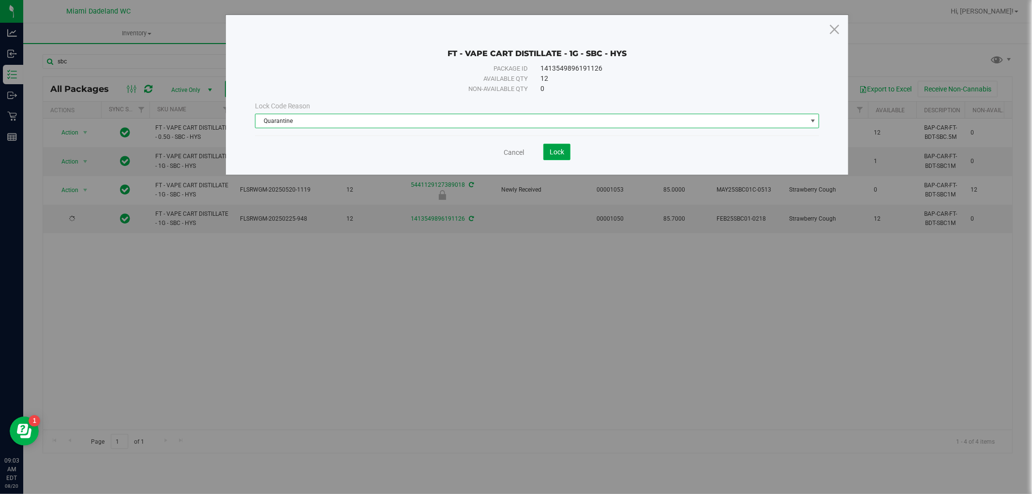
click at [556, 153] on span "Lock" at bounding box center [557, 152] width 15 height 8
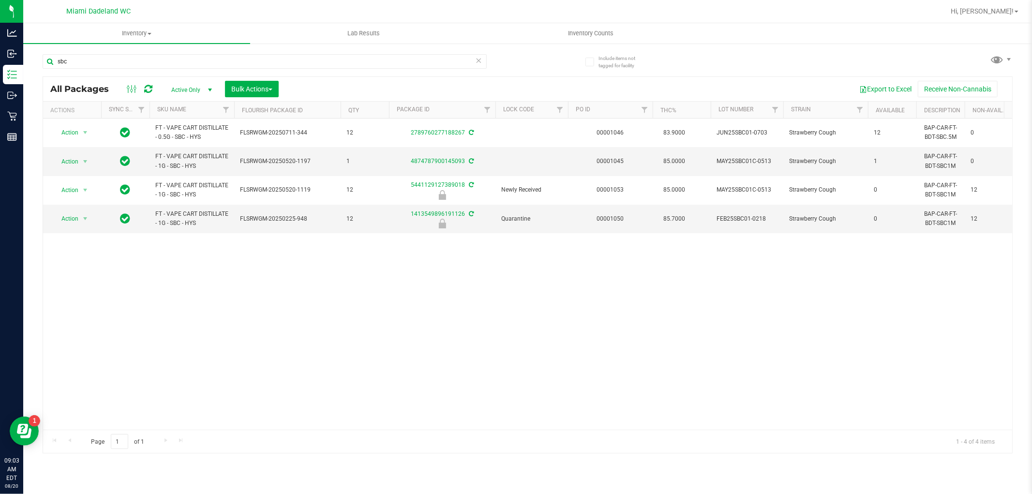
click at [269, 303] on div "Action Action Adjust qty Create package Edit attributes Global inventory Locate…" at bounding box center [527, 274] width 969 height 311
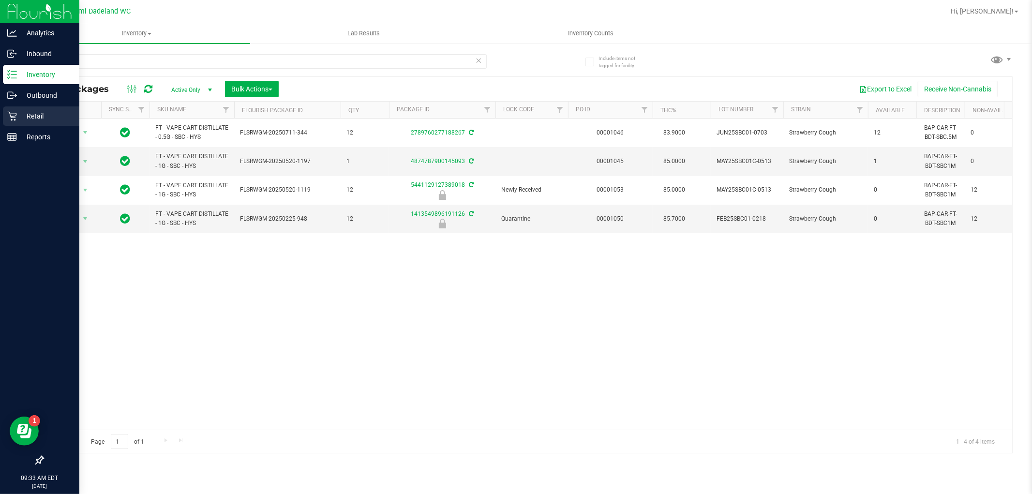
click at [39, 113] on p "Retail" at bounding box center [46, 116] width 58 height 12
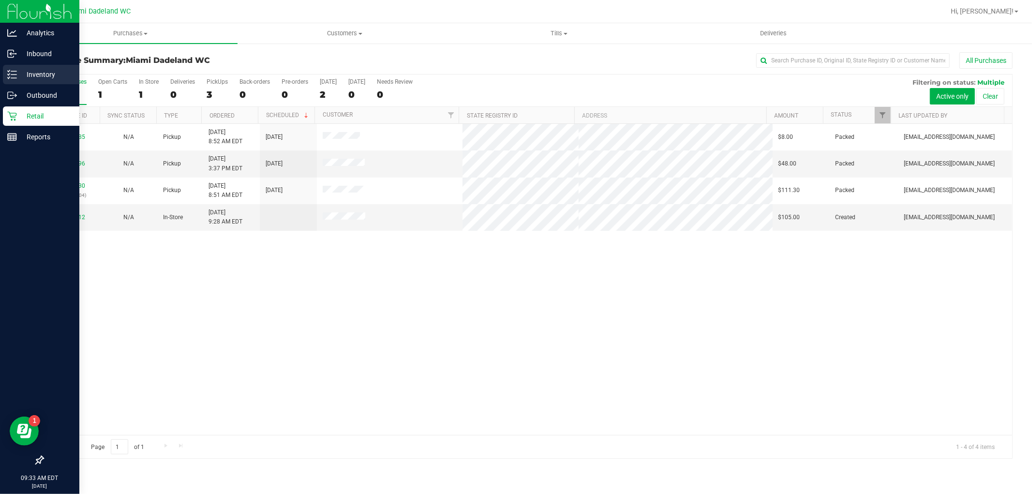
click at [47, 74] on p "Inventory" at bounding box center [46, 75] width 58 height 12
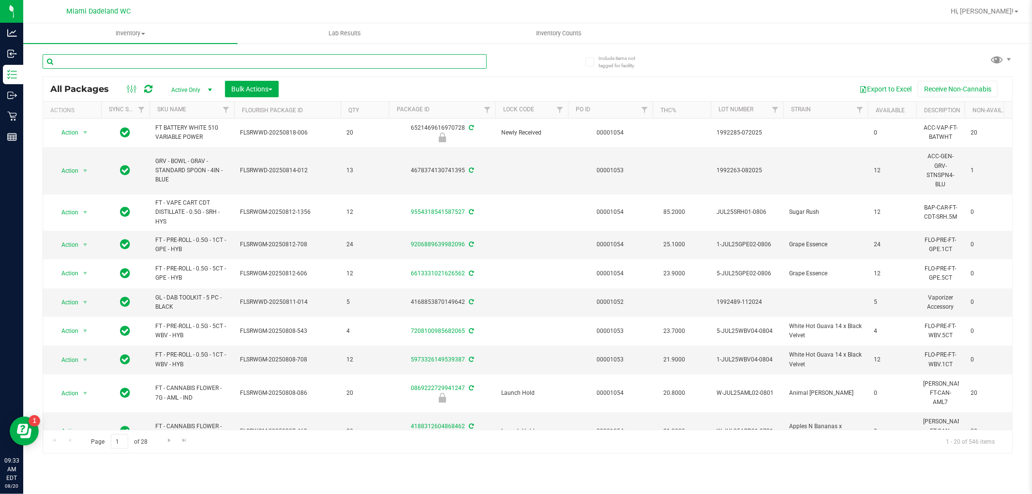
click at [297, 59] on input "text" at bounding box center [265, 61] width 444 height 15
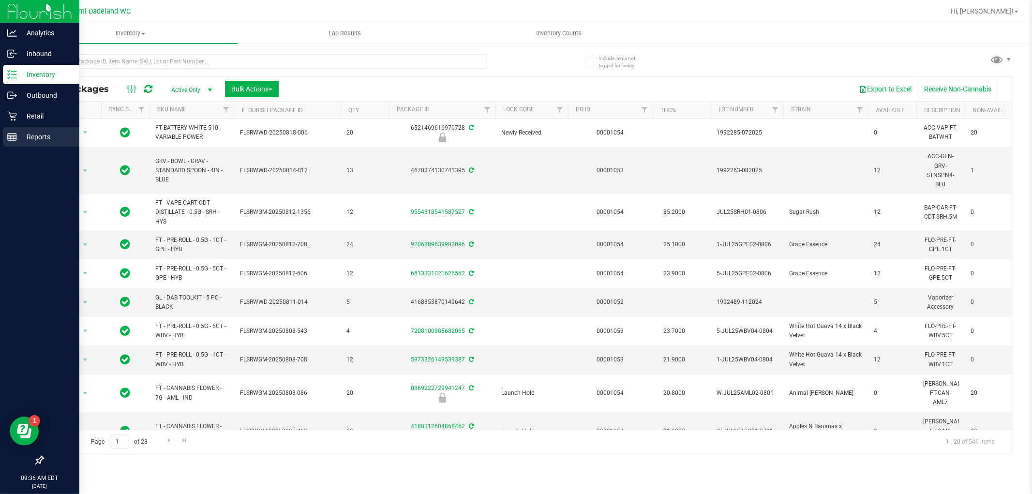
click at [11, 137] on line at bounding box center [11, 137] width 0 height 5
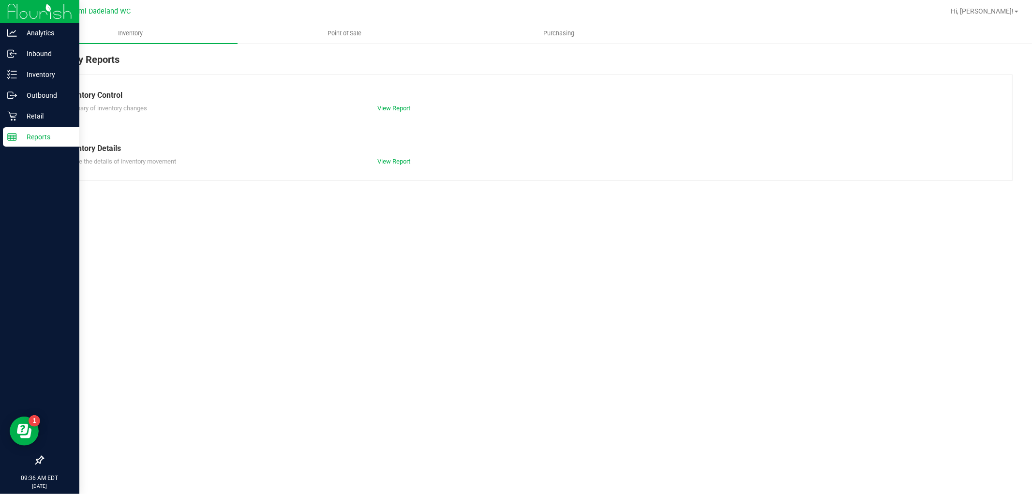
click at [38, 226] on div at bounding box center [39, 299] width 79 height 303
click at [26, 113] on p "Retail" at bounding box center [46, 116] width 58 height 12
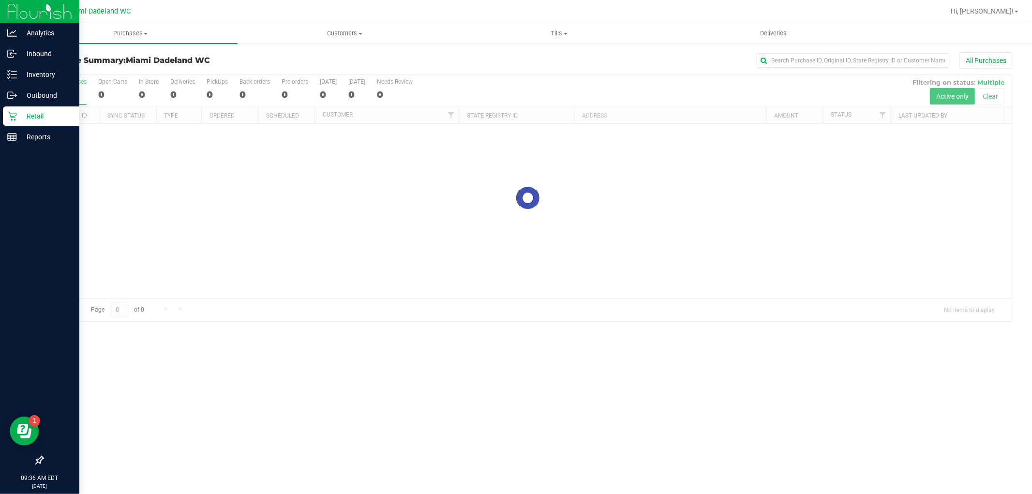
click at [47, 118] on p "Retail" at bounding box center [46, 116] width 58 height 12
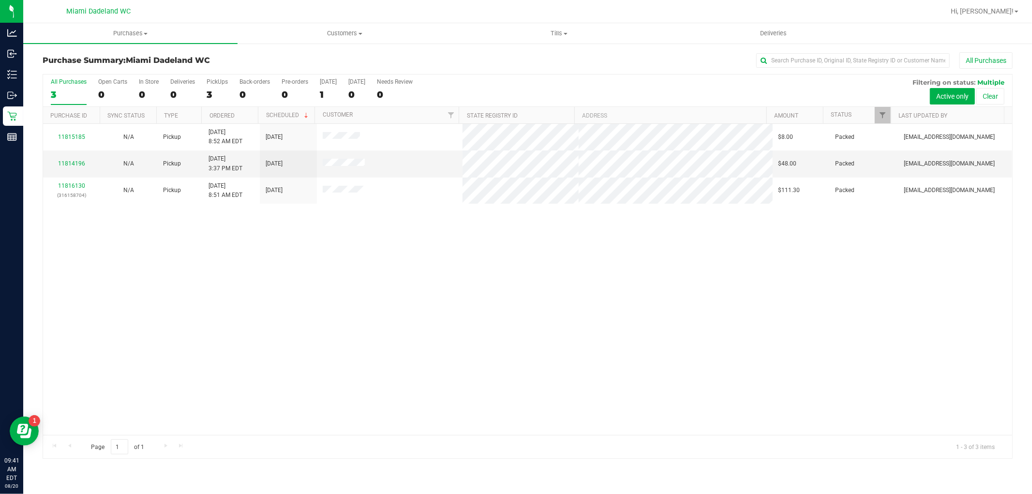
click at [117, 215] on div "11815185 N/A Pickup 8/20/2025 8:52 AM EDT 8/23/2025 $8.00 Packed abourraine@liv…" at bounding box center [527, 279] width 969 height 311
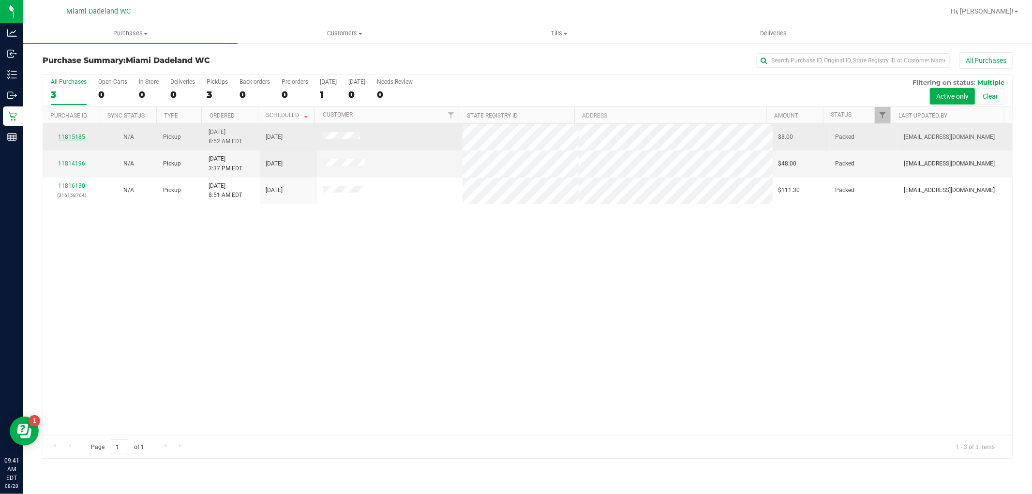
click at [75, 136] on link "11815185" at bounding box center [71, 137] width 27 height 7
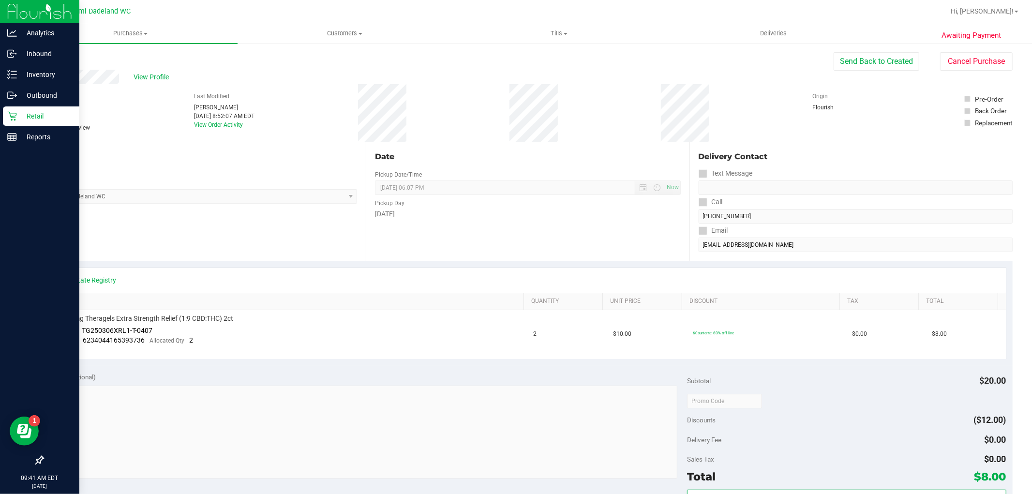
click at [33, 117] on p "Retail" at bounding box center [46, 116] width 58 height 12
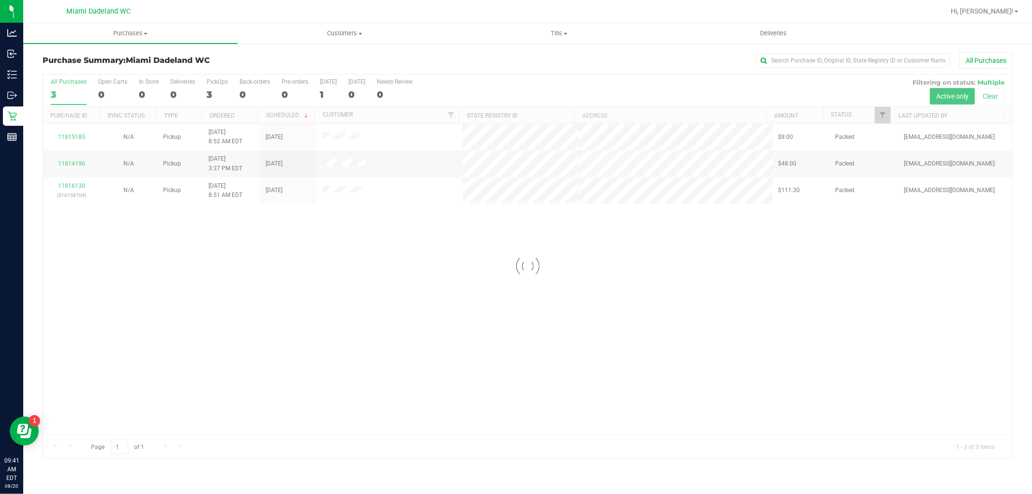
click at [437, 301] on div at bounding box center [527, 267] width 969 height 384
click at [314, 304] on div at bounding box center [527, 267] width 969 height 384
click at [460, 315] on div "11815185 N/A Pickup 8/20/2025 8:52 AM EDT 8/23/2025 $8.00 Packed abourraine@liv…" at bounding box center [527, 279] width 969 height 311
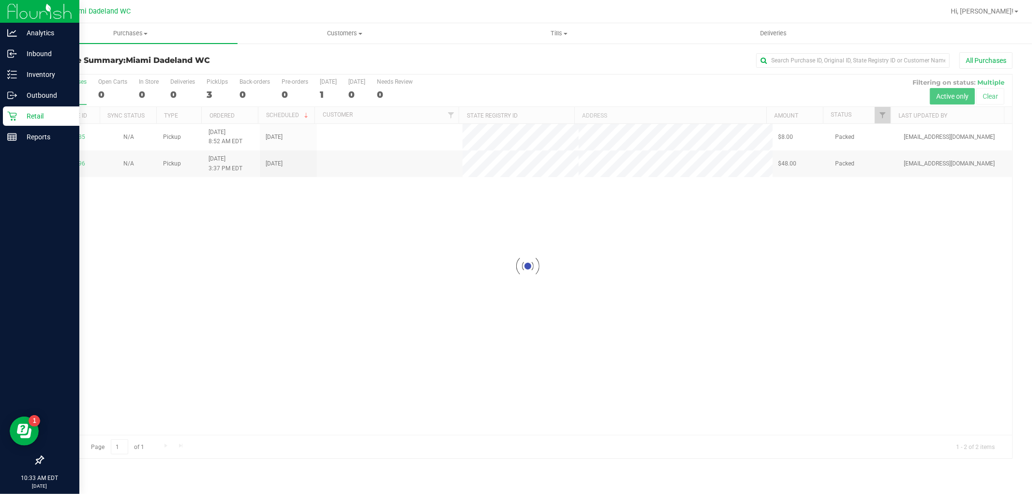
click at [23, 113] on p "Retail" at bounding box center [46, 116] width 58 height 12
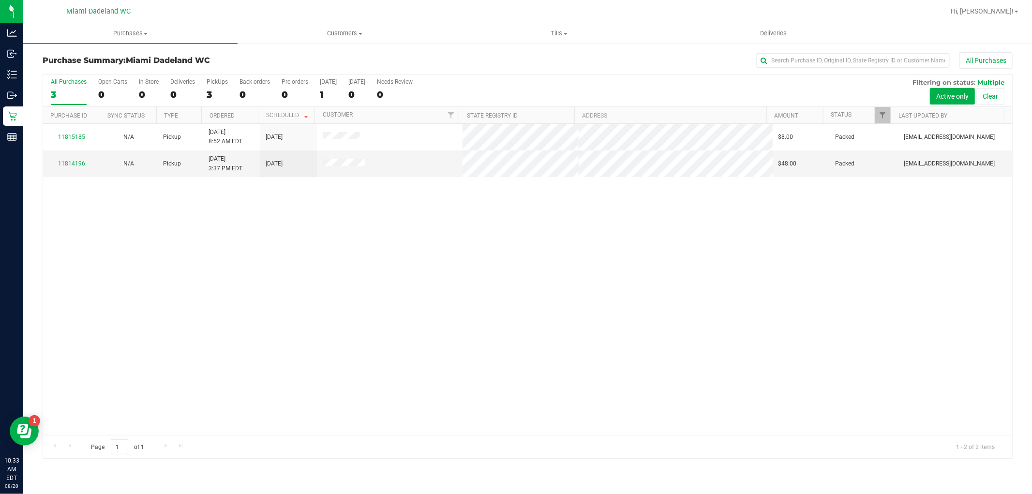
click at [369, 285] on div "11815185 N/A Pickup 8/20/2025 8:52 AM EDT 8/23/2025 $8.00 Packed abourraine@liv…" at bounding box center [527, 279] width 969 height 311
click at [116, 226] on div "11815185 N/A Pickup 8/20/2025 8:52 AM EDT 8/23/2025 $8.00 Packed abourraine@liv…" at bounding box center [527, 279] width 969 height 311
click at [412, 321] on div "11815185 N/A Pickup 8/20/2025 8:52 AM EDT 8/23/2025 $8.00 Packed abourraine@liv…" at bounding box center [527, 279] width 969 height 311
click at [307, 225] on div "11815185 N/A Pickup 8/20/2025 8:52 AM EDT 8/23/2025 $8.00 Packed abourraine@liv…" at bounding box center [527, 279] width 969 height 311
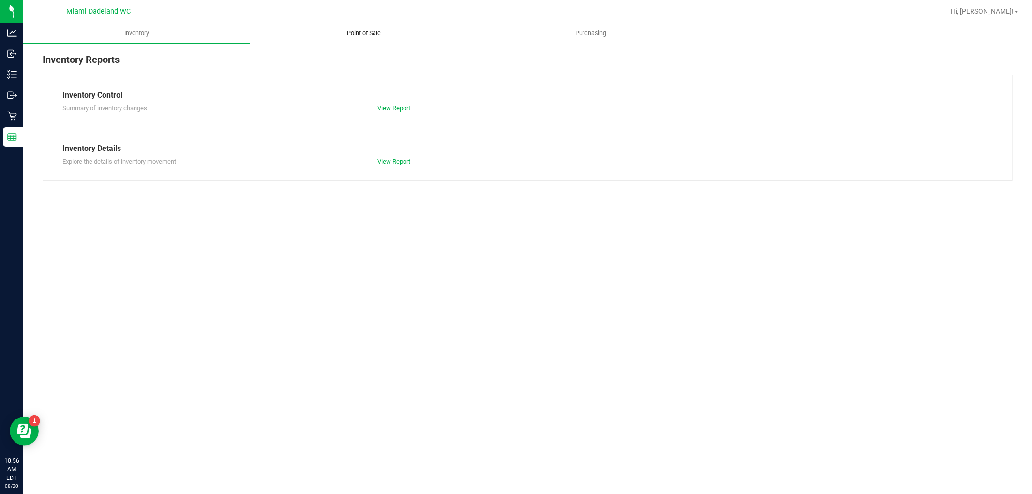
click at [366, 30] on span "Point of Sale" at bounding box center [364, 33] width 60 height 9
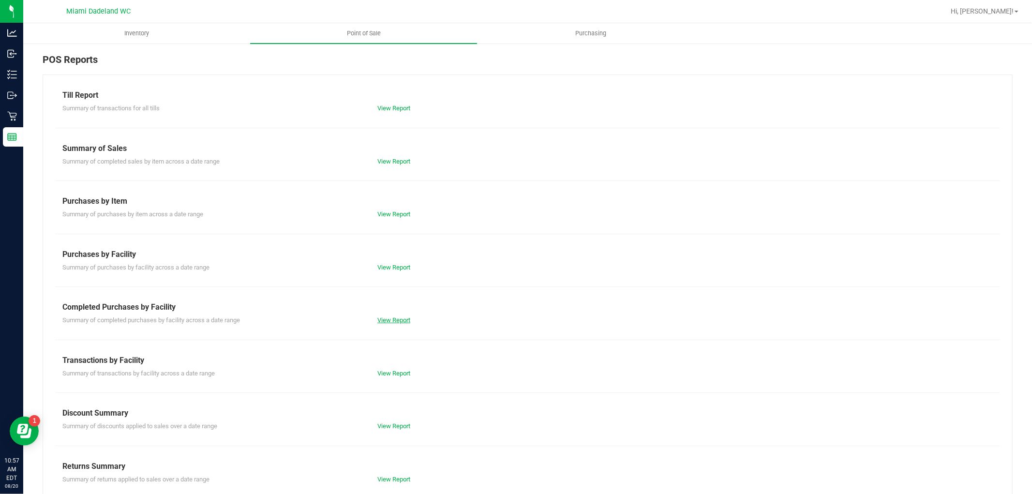
click at [392, 322] on link "View Report" at bounding box center [393, 319] width 33 height 7
